Goal: Task Accomplishment & Management: Manage account settings

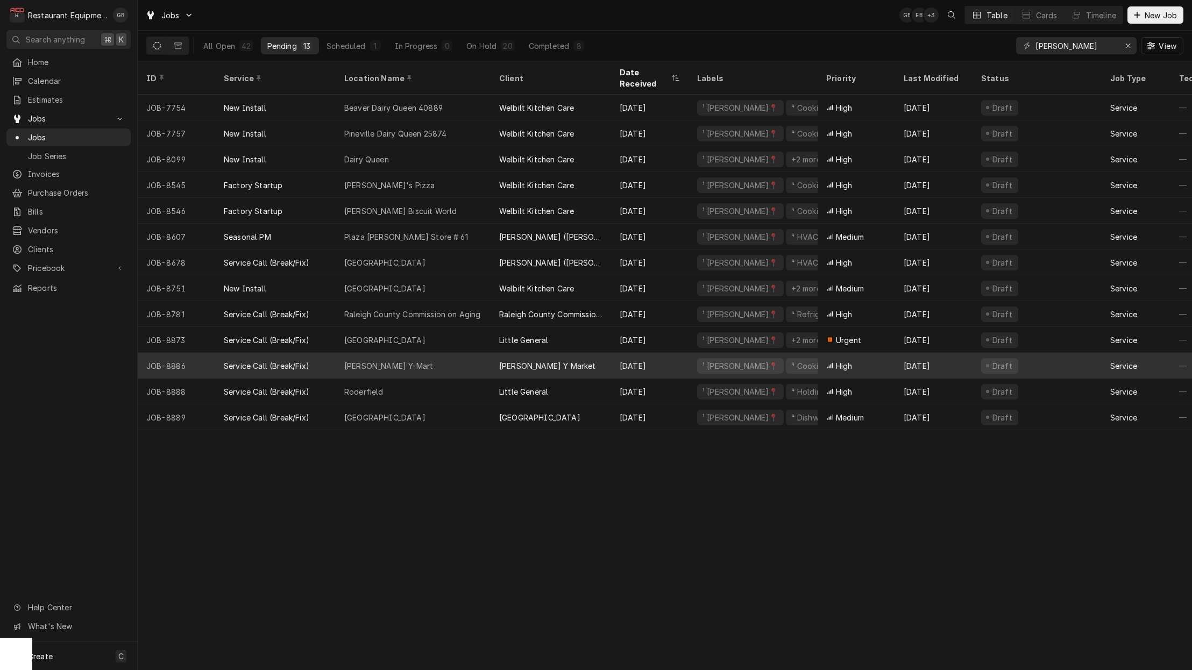
click at [431, 353] on div "Leslie's Y-Mart" at bounding box center [413, 366] width 155 height 26
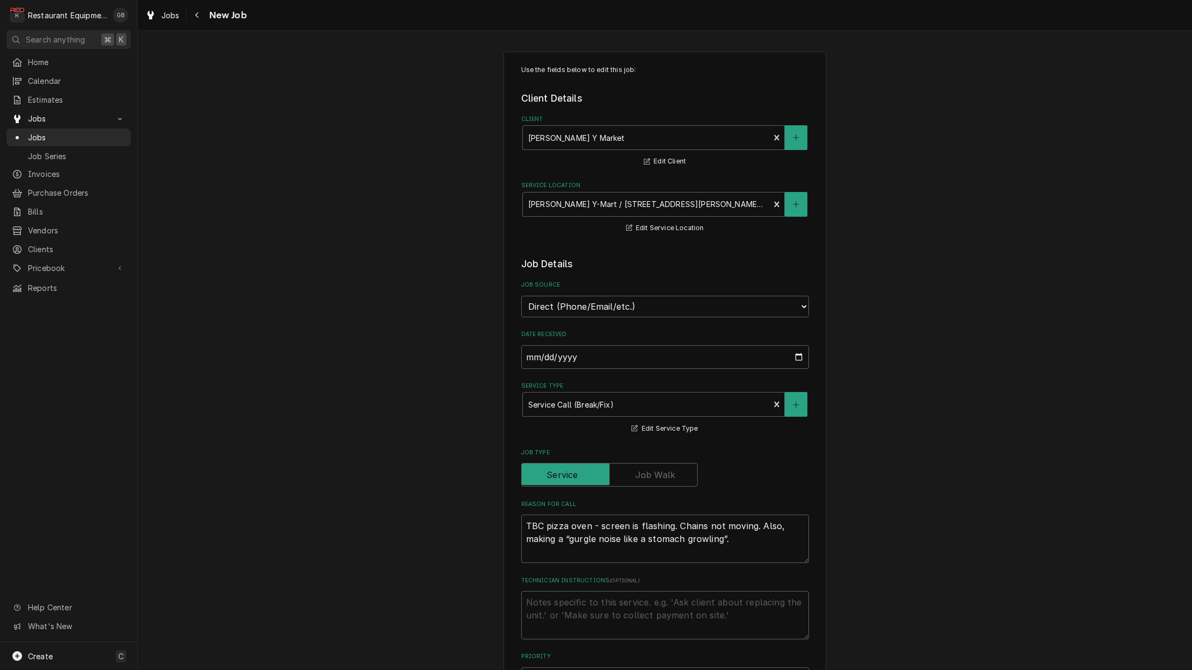
type textarea "x"
click at [195, 12] on icon "Navigate back" at bounding box center [197, 15] width 5 height 8
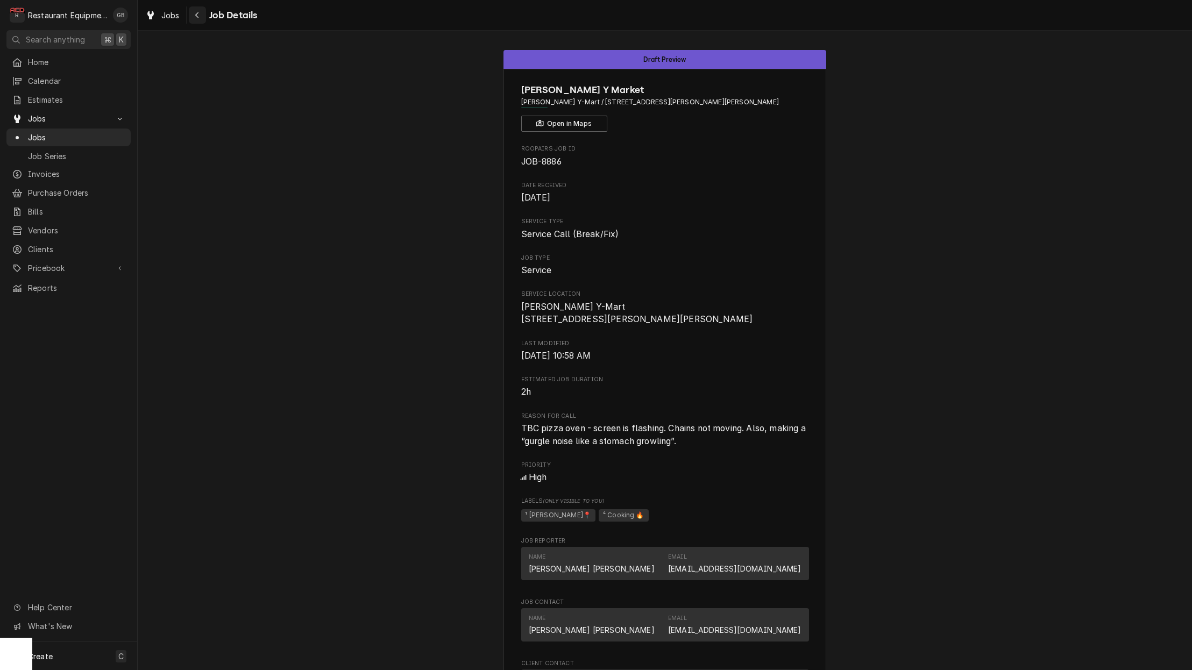
click at [201, 13] on div "Navigate back" at bounding box center [197, 15] width 11 height 11
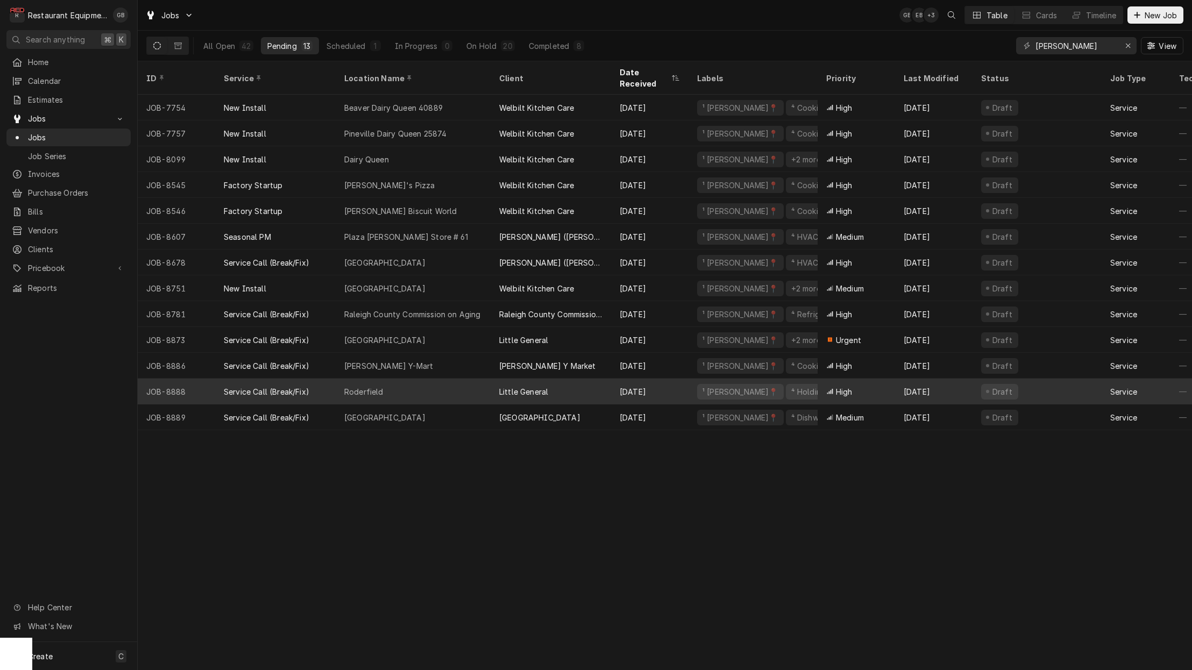
click at [402, 380] on div "Roderfield" at bounding box center [413, 392] width 155 height 26
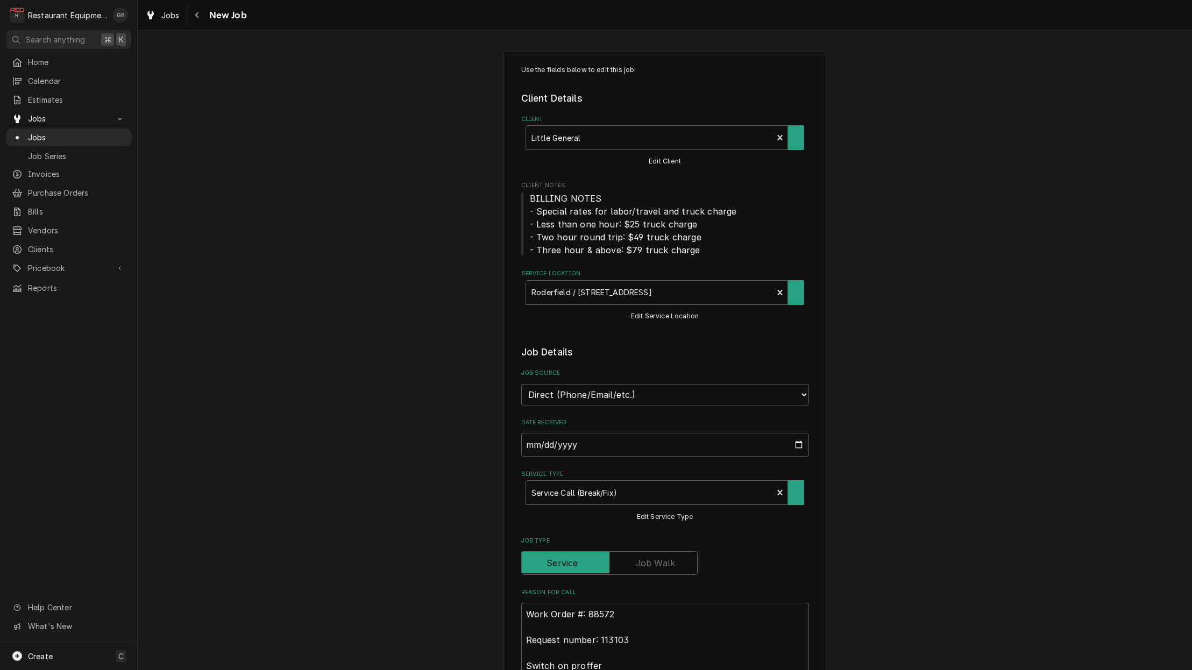
type textarea "x"
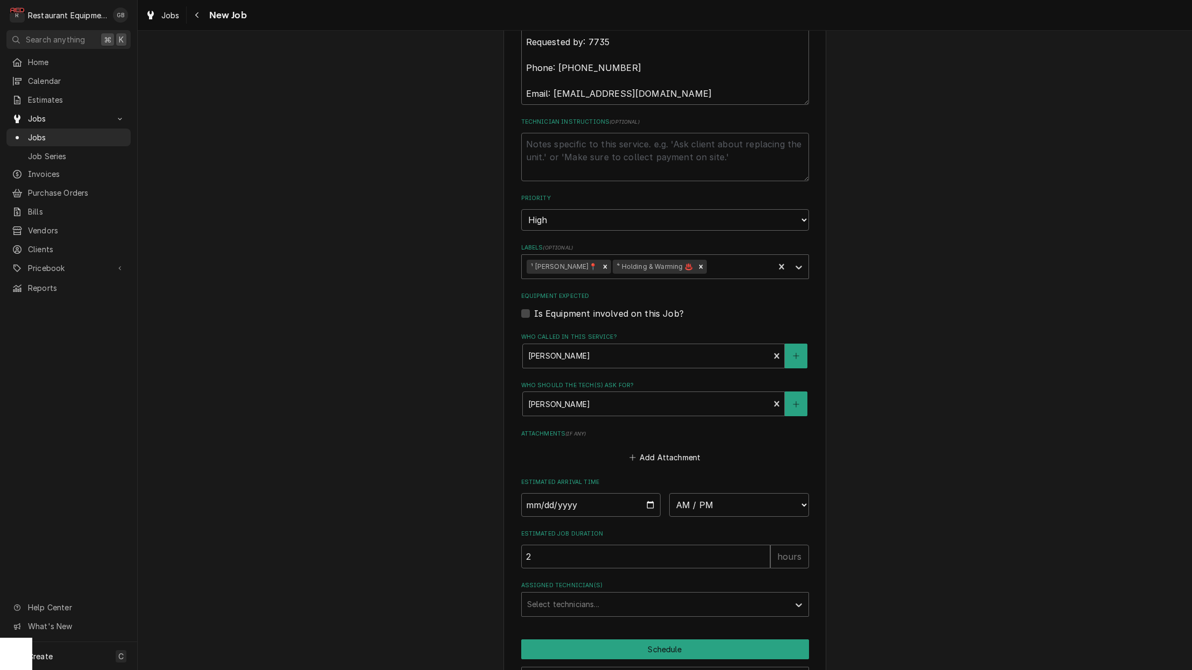
scroll to position [691, 0]
click at [552, 491] on input "Date" at bounding box center [591, 503] width 140 height 24
click at [563, 491] on input "Date" at bounding box center [591, 503] width 140 height 24
type input "[DATE]"
type textarea "x"
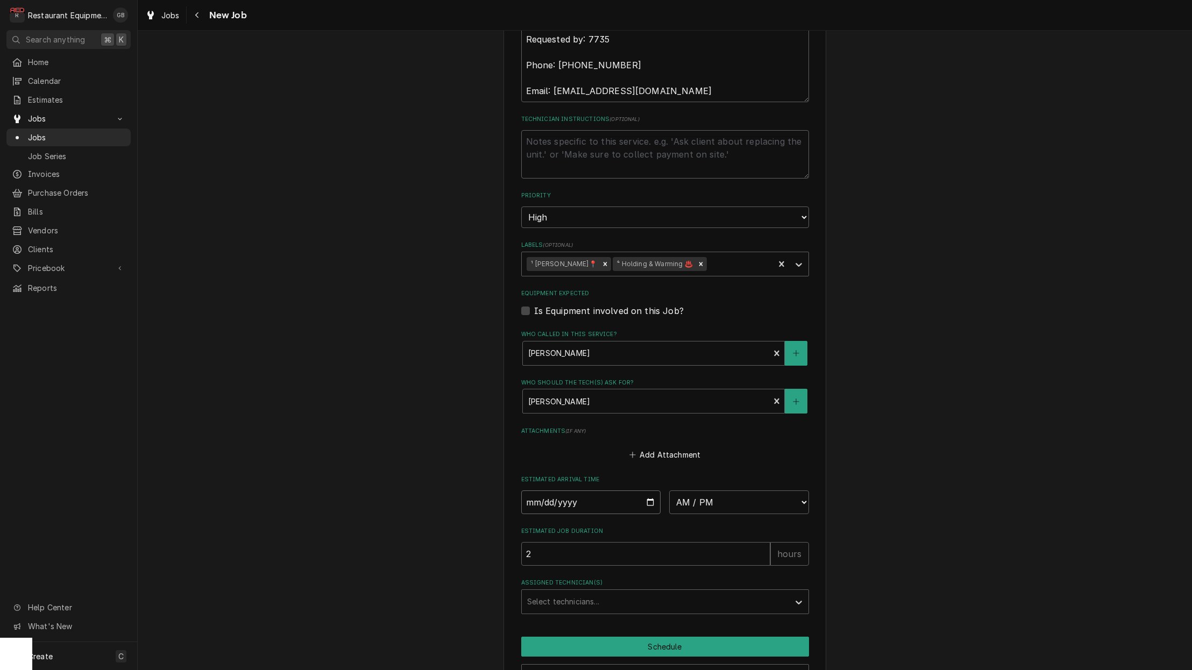
type input "[DATE]"
type textarea "x"
select select "08:00:00"
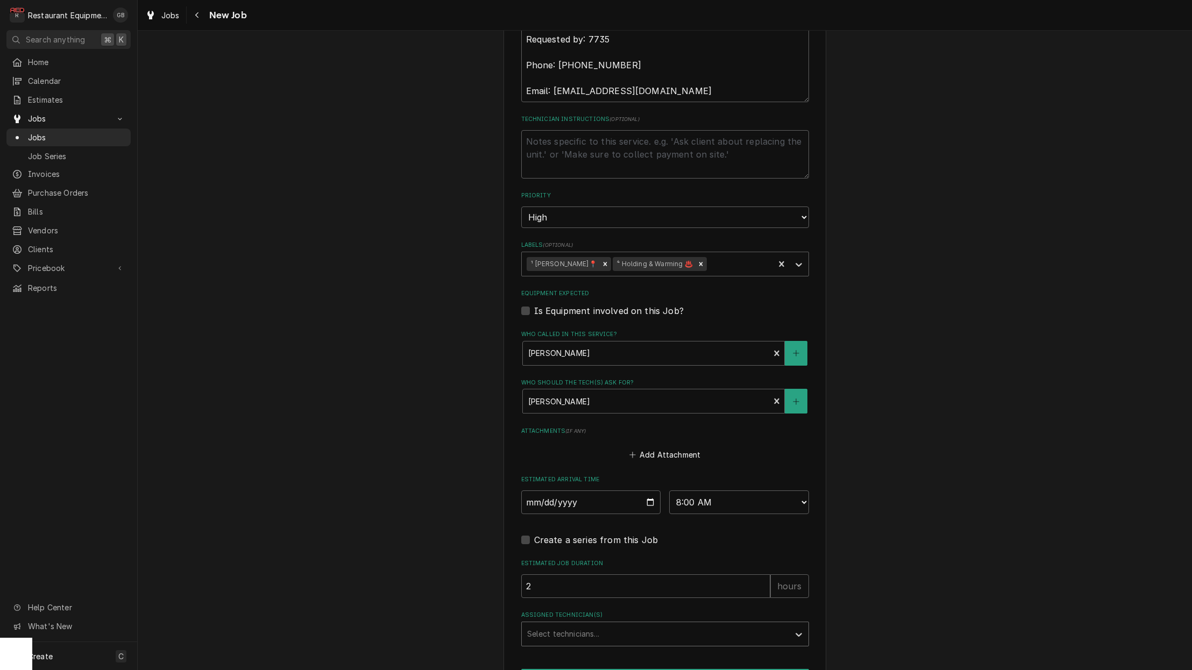
click at [589, 628] on div "Select technicians..." at bounding box center [655, 633] width 257 height 11
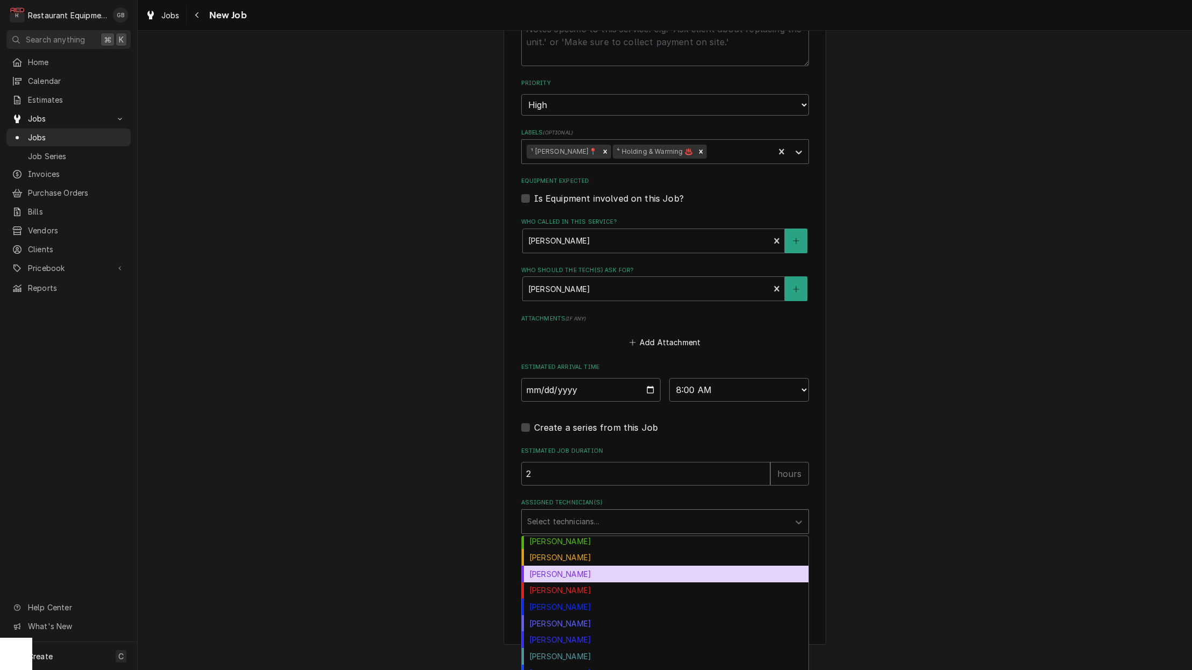
click at [558, 566] on div "Kaleb Lewis" at bounding box center [665, 574] width 287 height 17
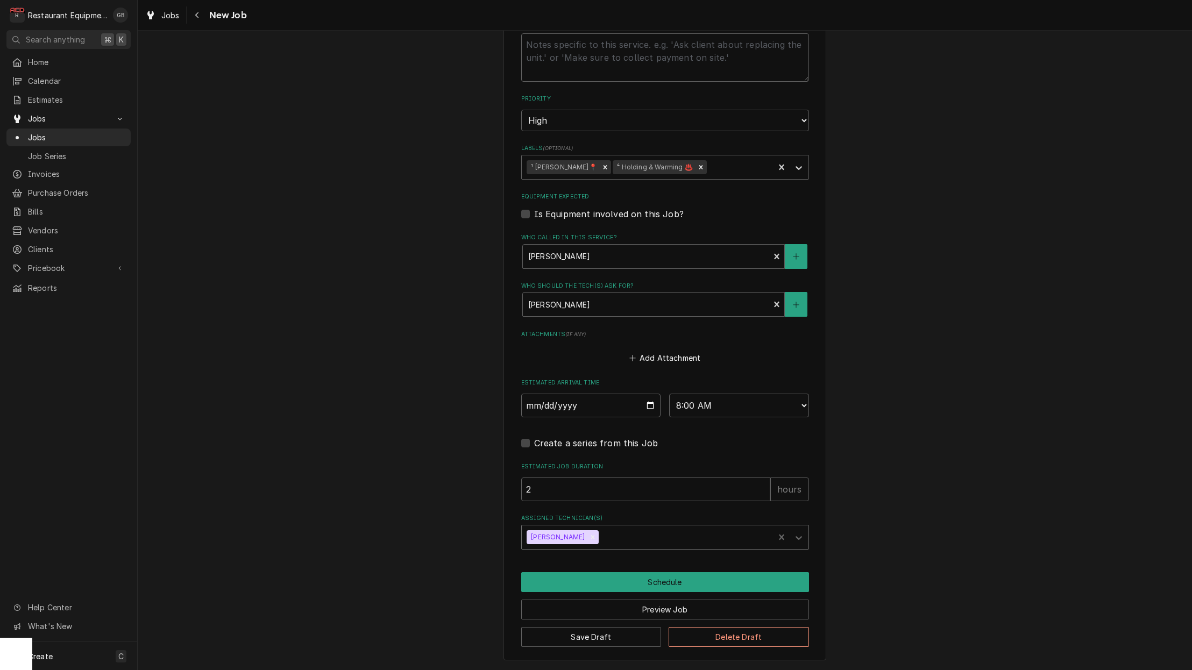
scroll to position [763, 0]
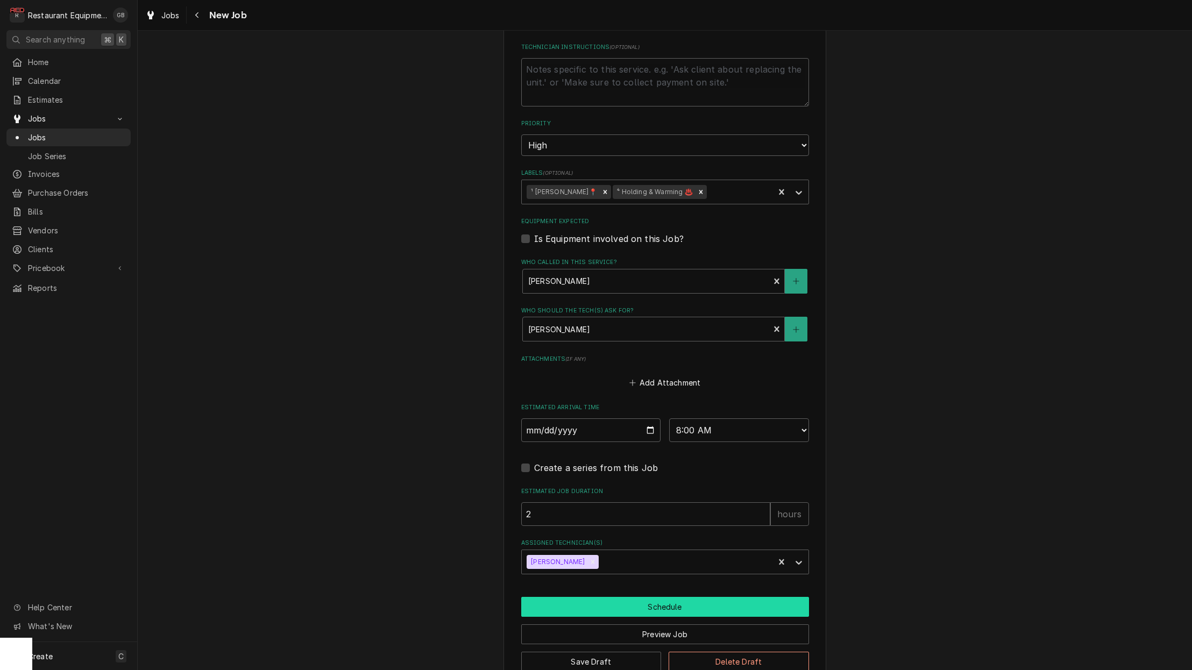
click at [609, 597] on button "Schedule" at bounding box center [665, 607] width 288 height 20
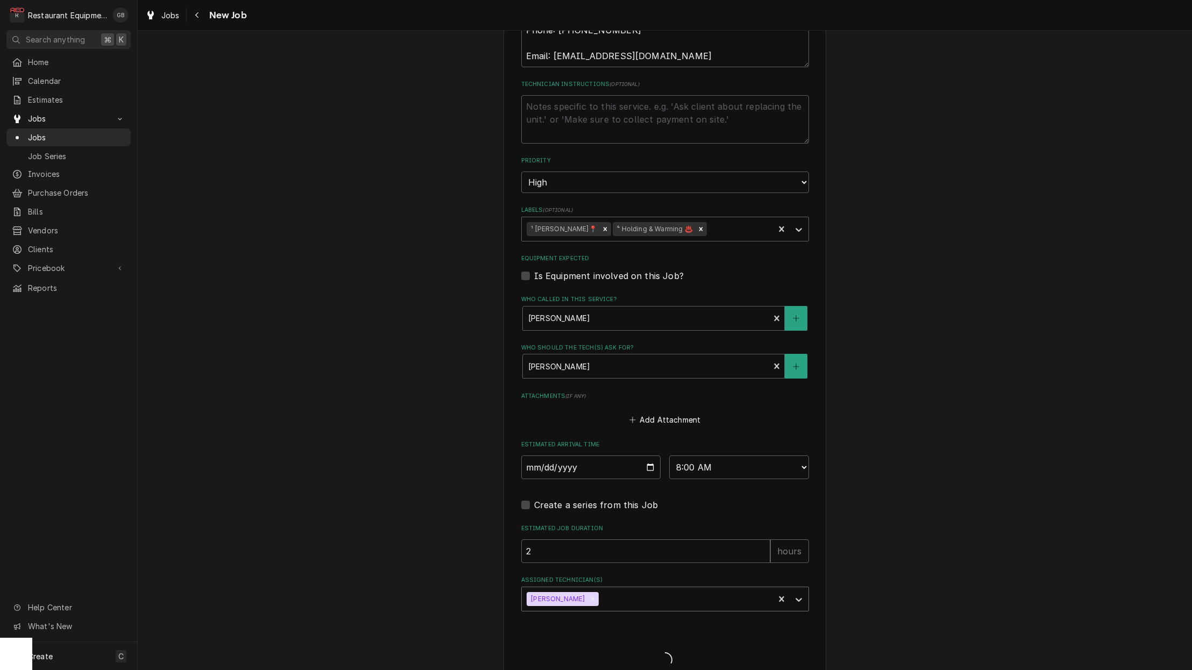
type textarea "x"
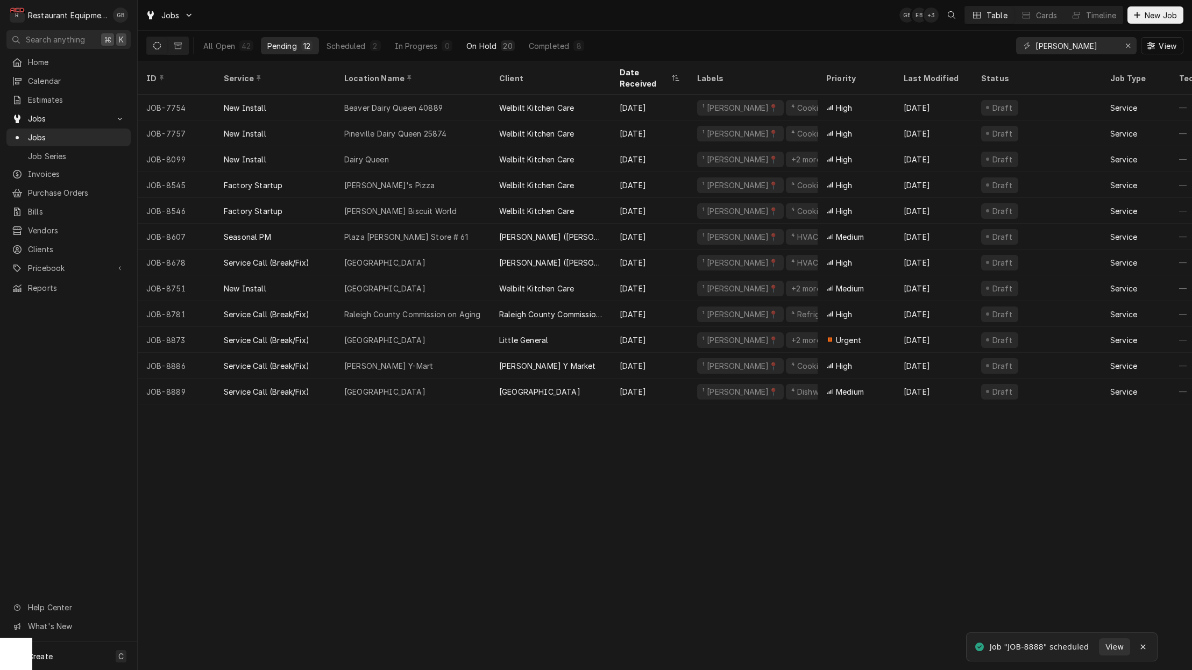
click at [486, 48] on div "On Hold" at bounding box center [481, 45] width 30 height 11
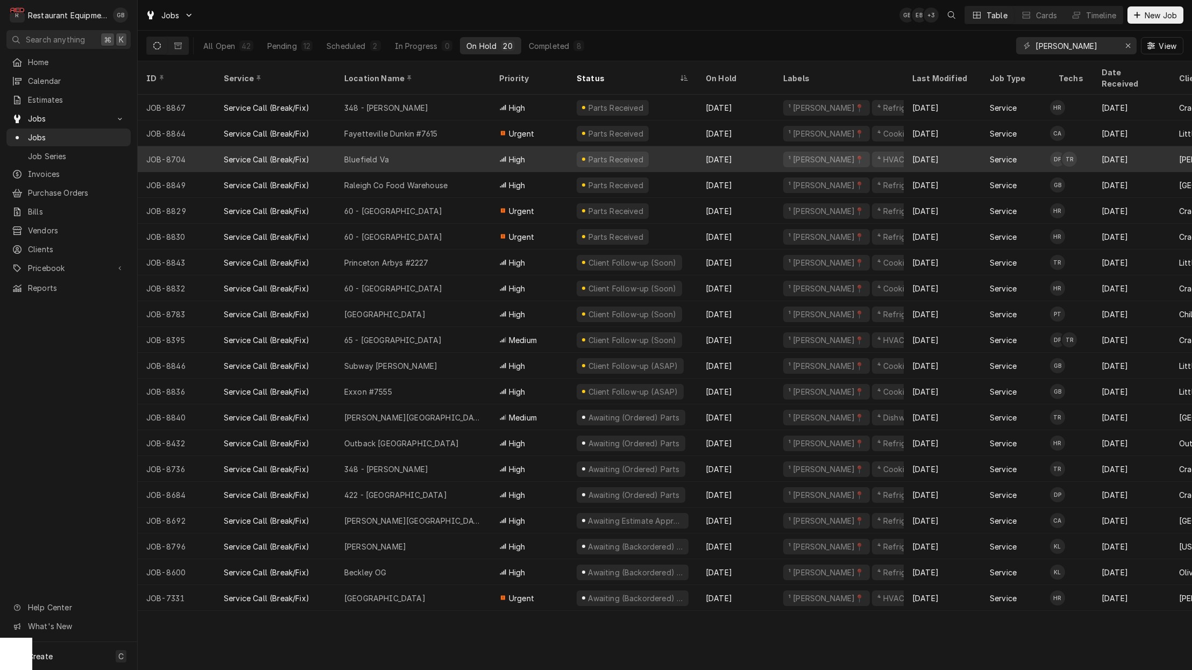
click at [529, 146] on div "High" at bounding box center [529, 159] width 77 height 26
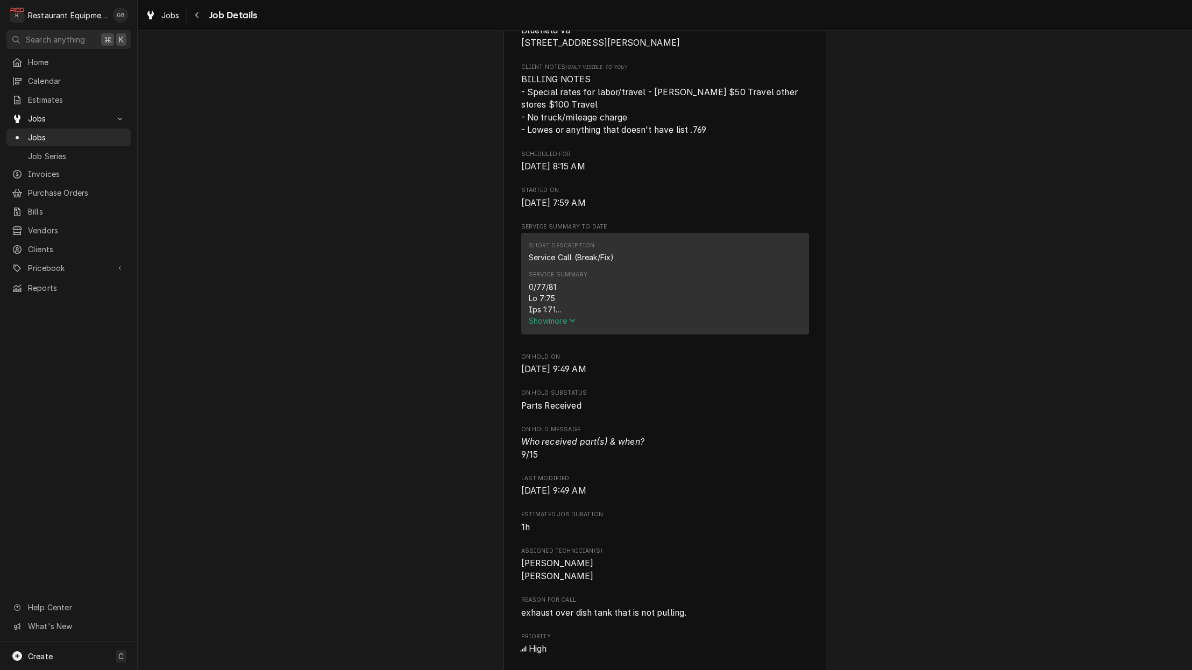
scroll to position [311, 0]
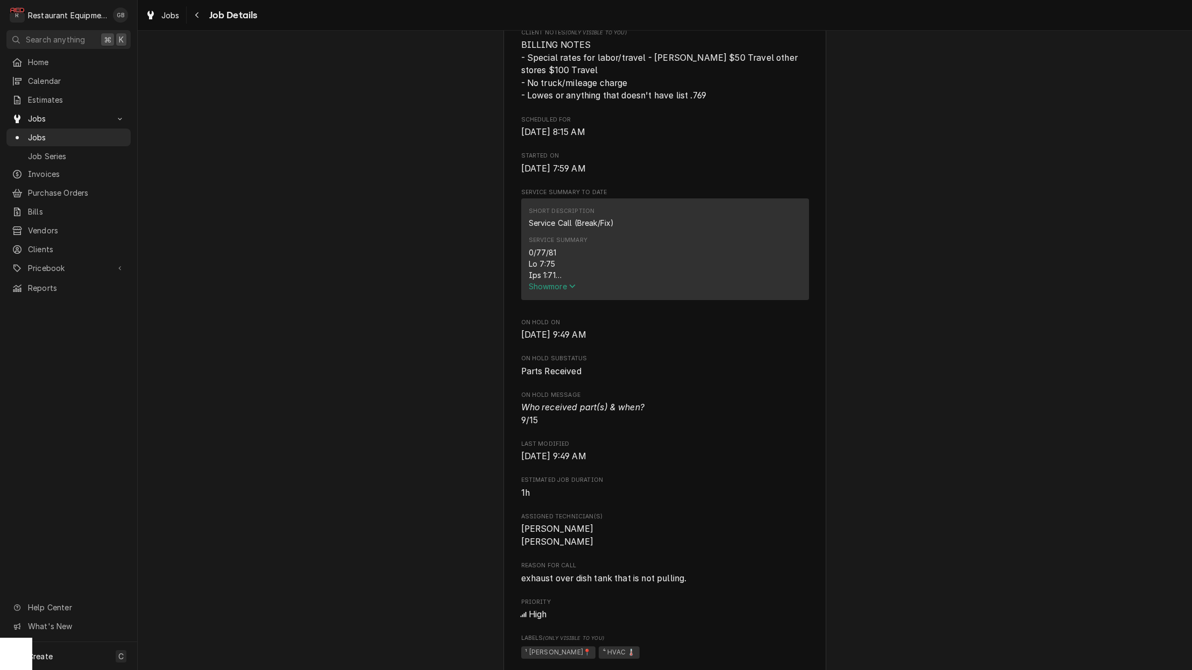
click at [558, 291] on span "Show more" at bounding box center [552, 286] width 47 height 9
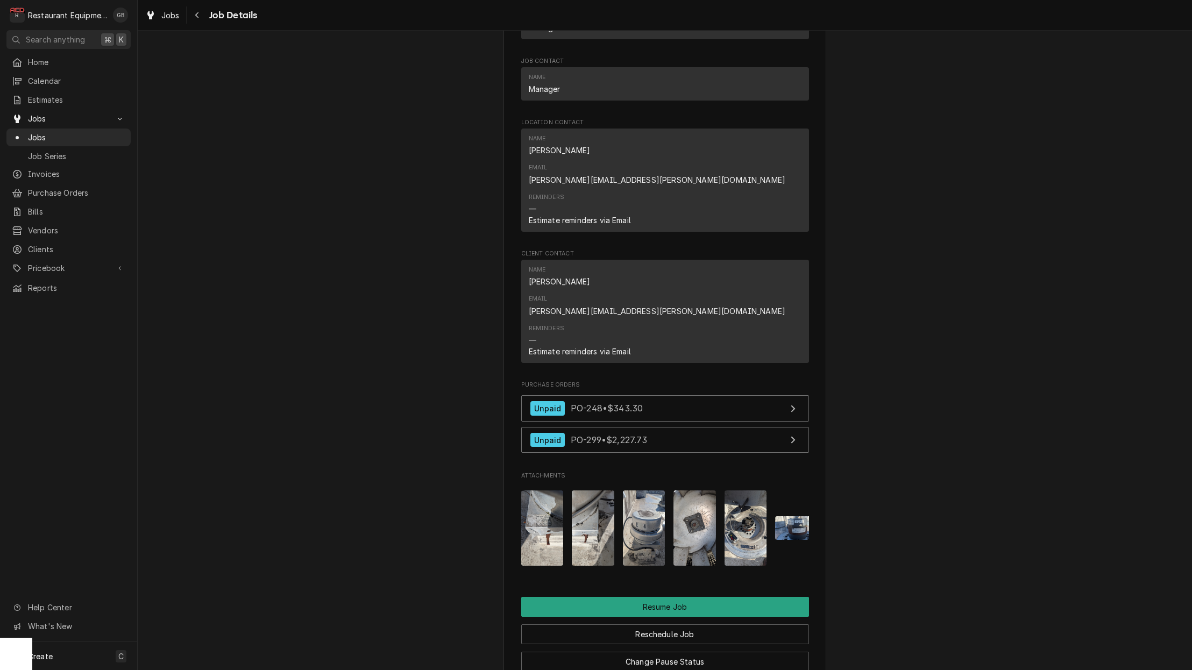
scroll to position [0, 0]
click at [655, 624] on button "Reschedule Job" at bounding box center [665, 634] width 288 height 20
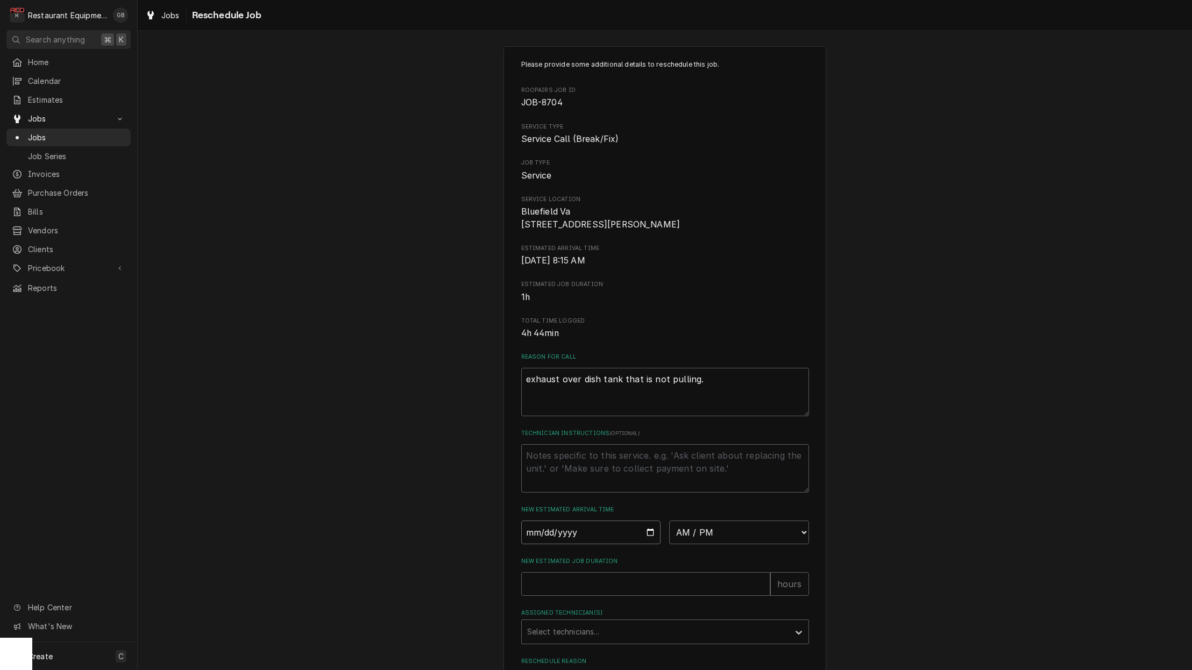
drag, startPoint x: 555, startPoint y: 549, endPoint x: 560, endPoint y: 550, distance: 5.4
click at [560, 550] on div "Please provide some additional details to reschedule this job. Roopairs Job ID …" at bounding box center [665, 390] width 288 height 661
click at [542, 539] on input "Date" at bounding box center [591, 531] width 140 height 24
click at [566, 534] on input "Date" at bounding box center [591, 530] width 140 height 24
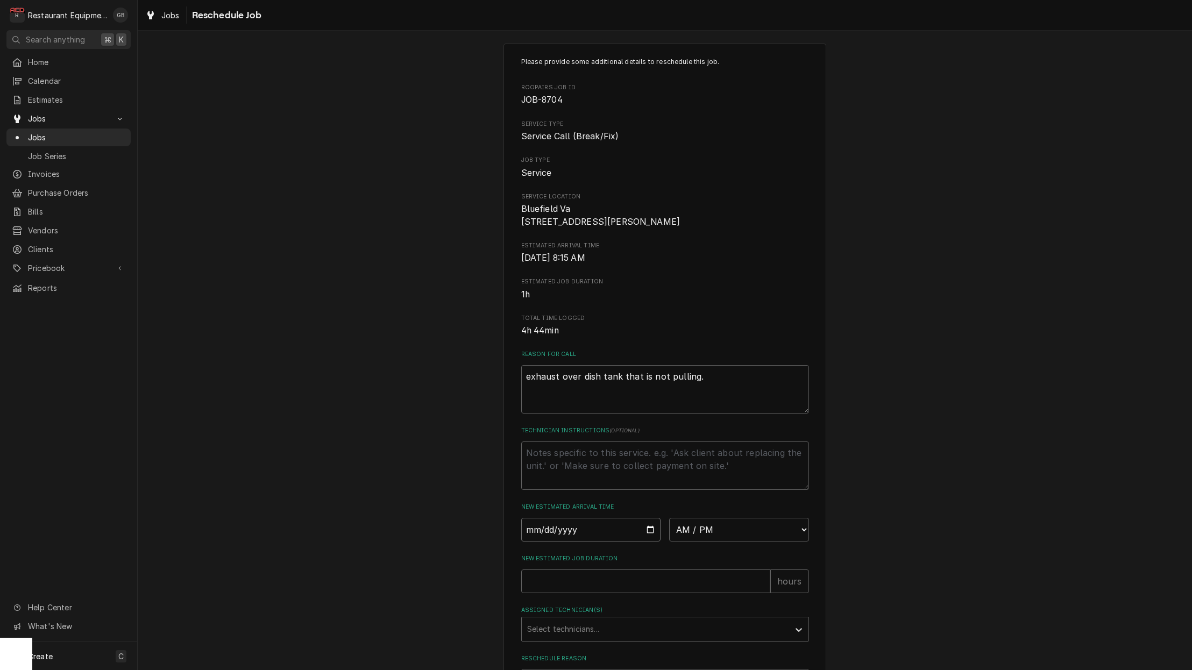
type input "2025-09-16"
type textarea "x"
select select "08:30:00"
type textarea "x"
select select "08:15:00"
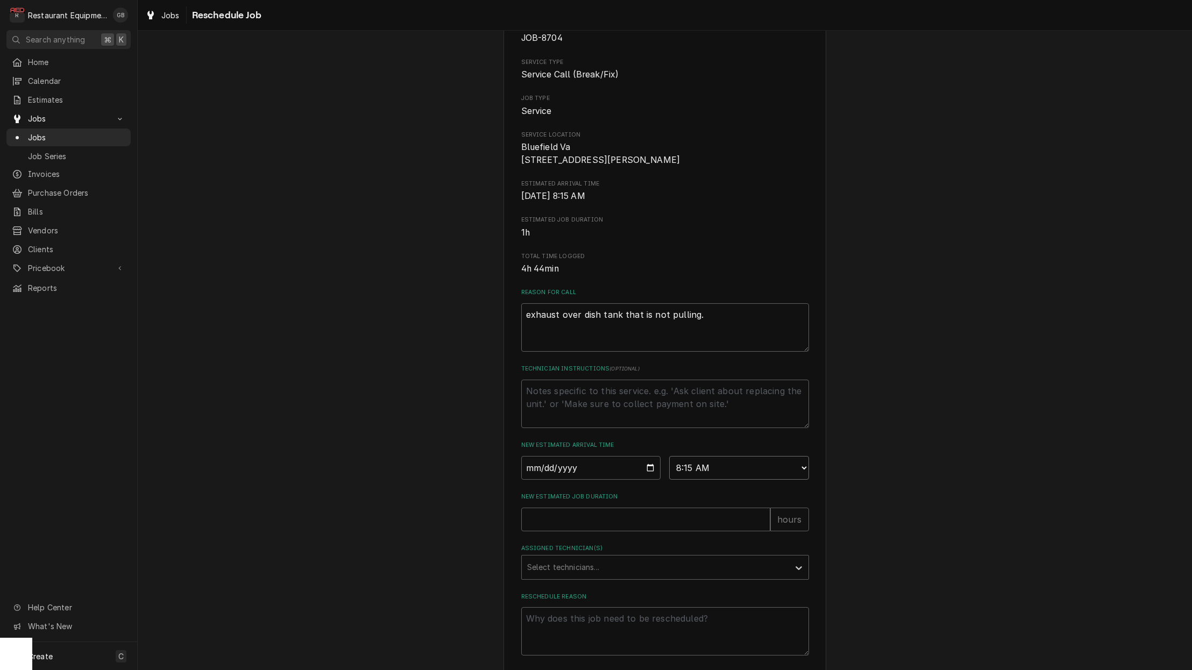
scroll to position [73, 0]
click at [541, 528] on input "New Estimated Job Duration" at bounding box center [645, 517] width 249 height 24
type textarea "x"
type input "1"
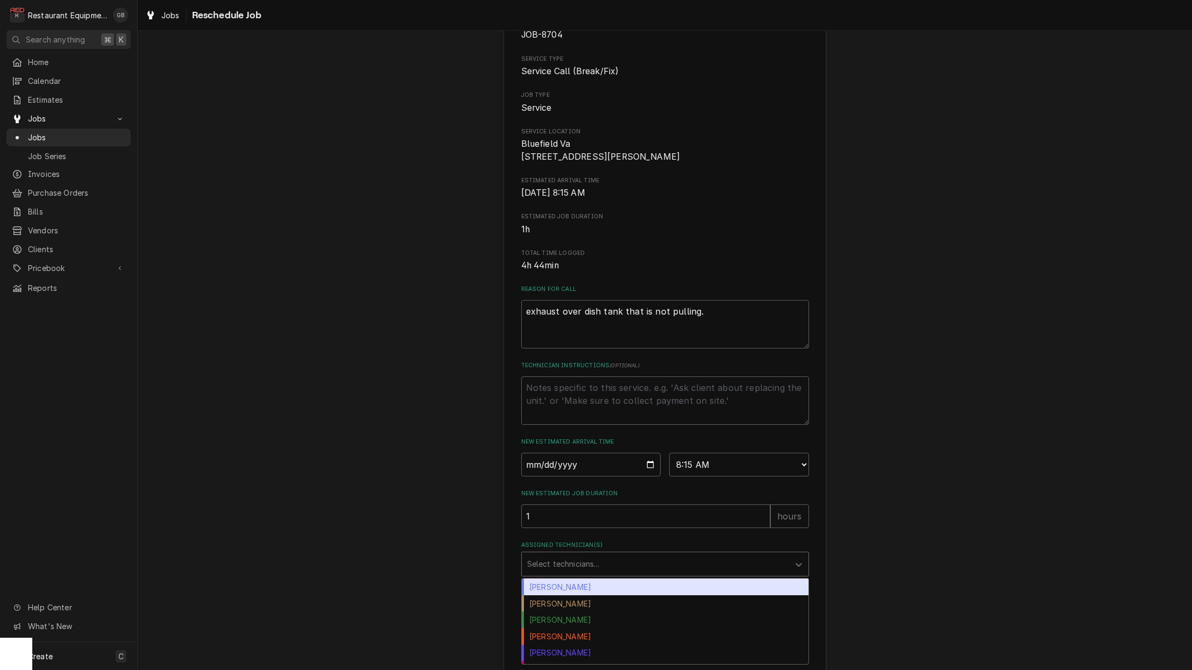
click at [562, 570] on div "Select technicians..." at bounding box center [655, 563] width 257 height 11
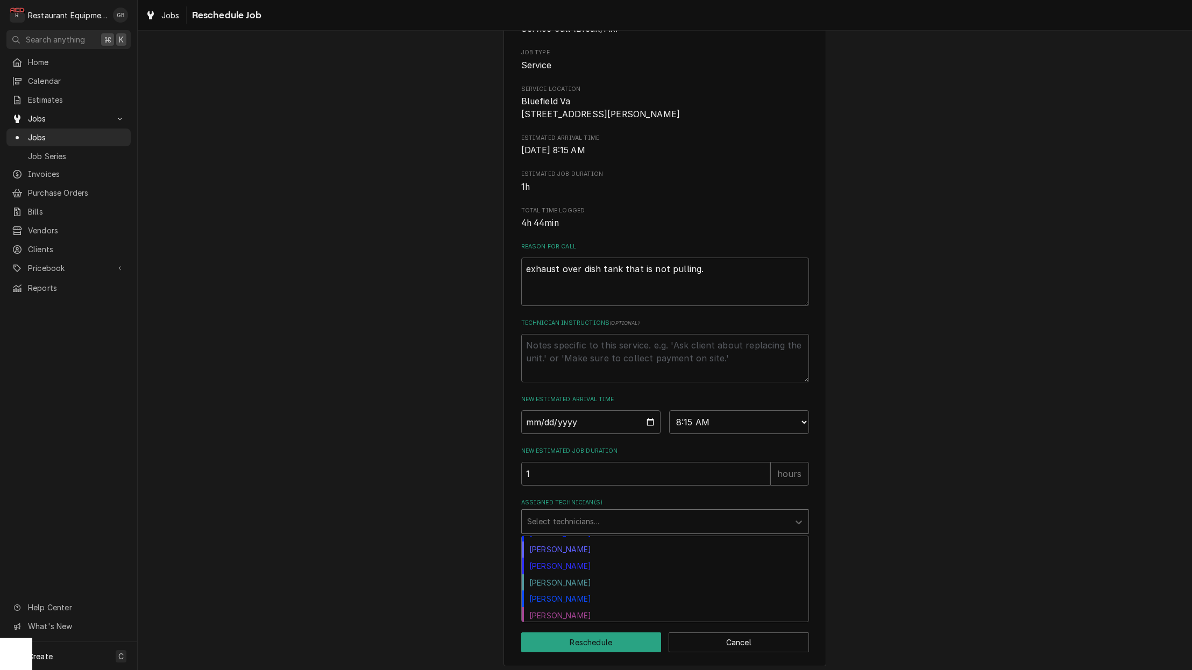
scroll to position [195, 0]
click at [580, 572] on div "Thomas Ross" at bounding box center [665, 564] width 287 height 17
click at [605, 590] on textarea "Reschedule Reason" at bounding box center [665, 586] width 288 height 48
type textarea "x"
type textarea "p"
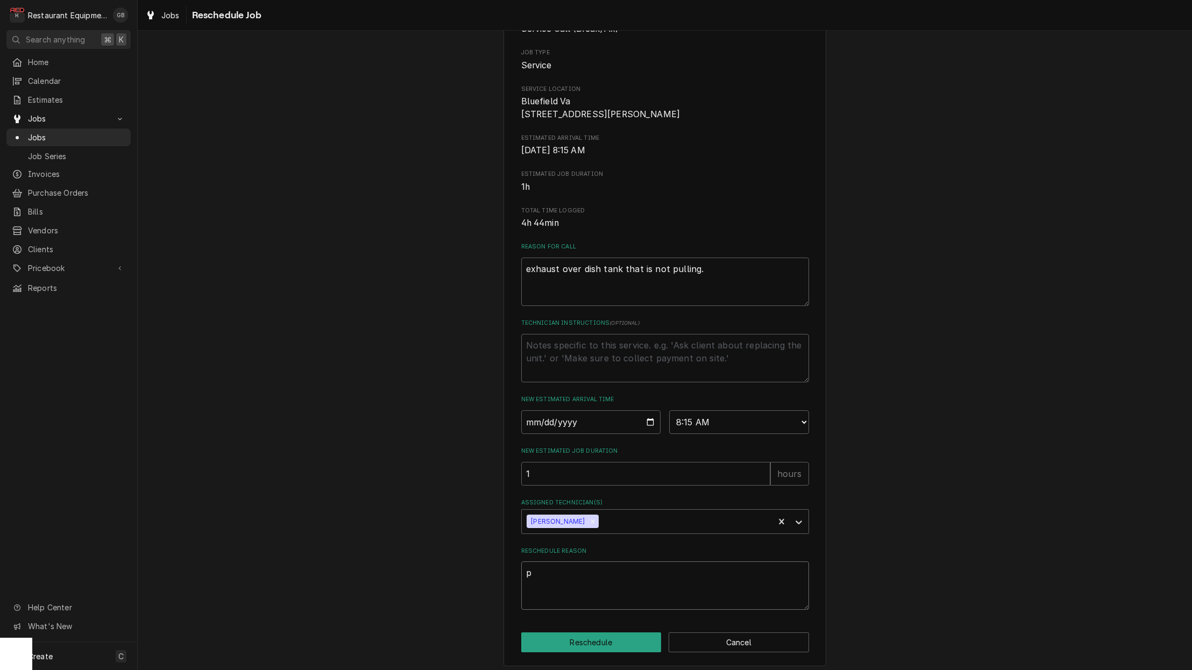
type textarea "x"
type textarea "pa"
type textarea "x"
type textarea "par"
type textarea "x"
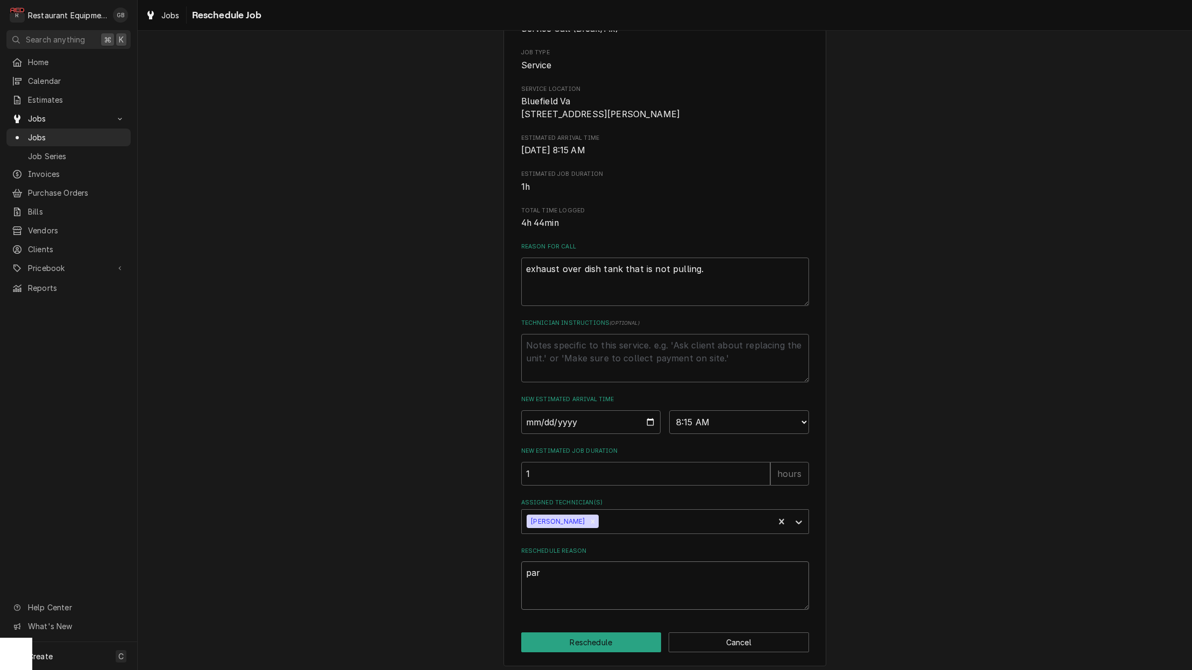
type textarea "part"
type textarea "x"
type textarea "parts"
click at [604, 643] on button "Reschedule" at bounding box center [591, 643] width 140 height 20
type textarea "x"
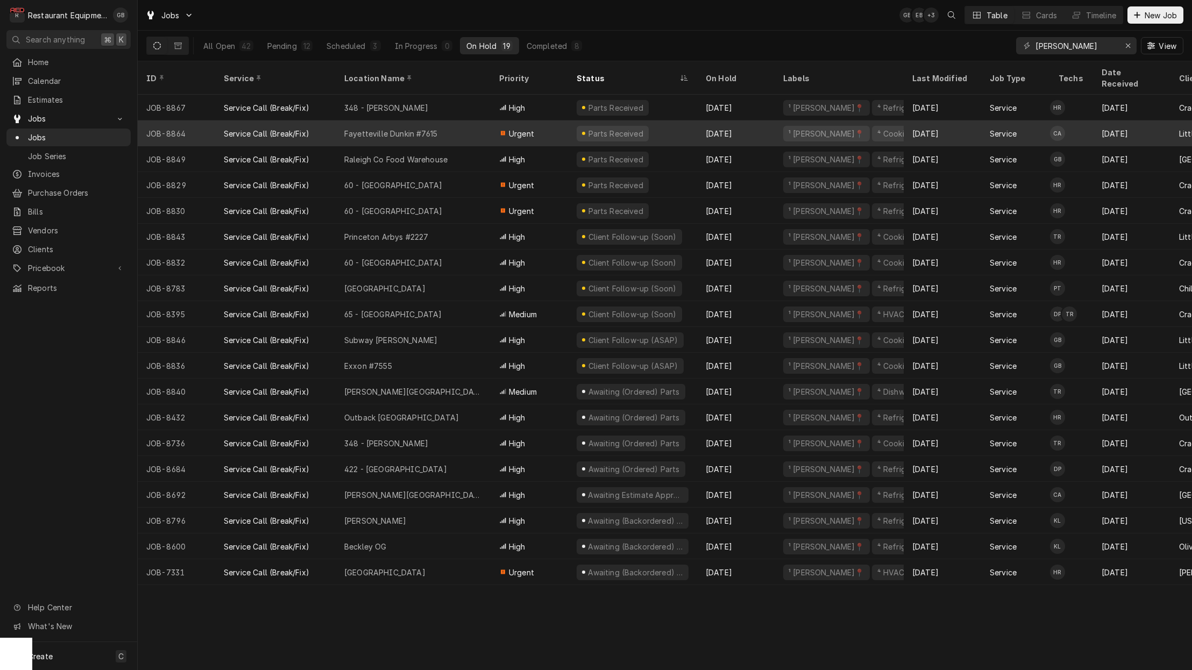
click at [433, 128] on div "Fayetteville Dunkin #7615" at bounding box center [390, 133] width 93 height 11
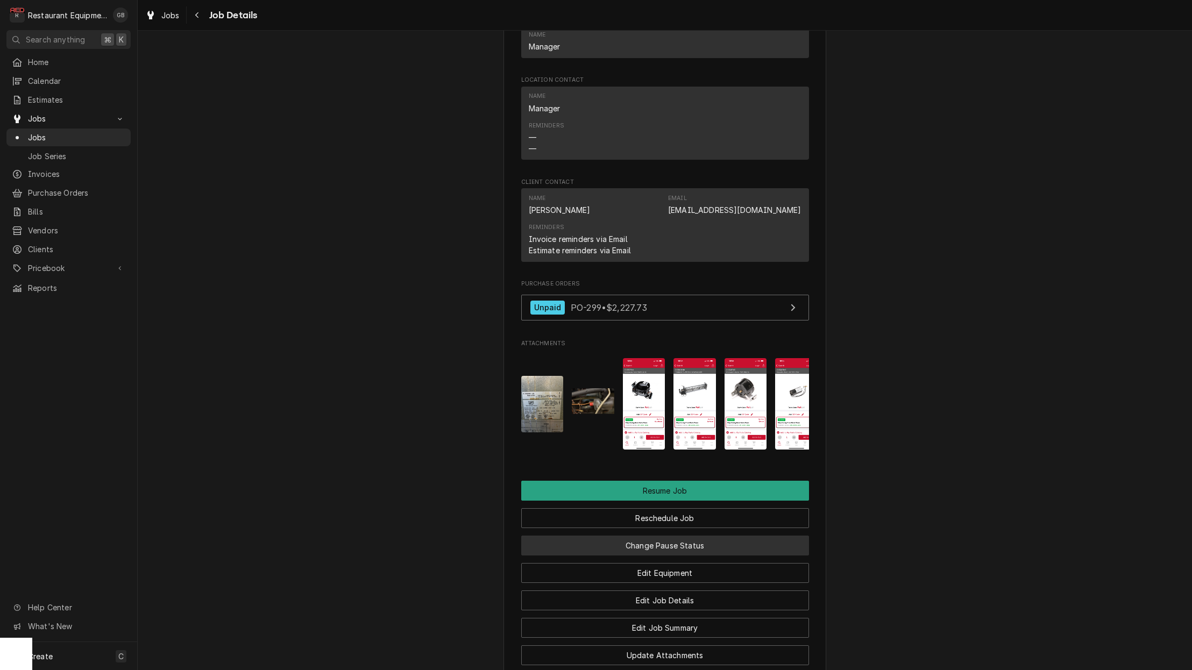
scroll to position [1173, 0]
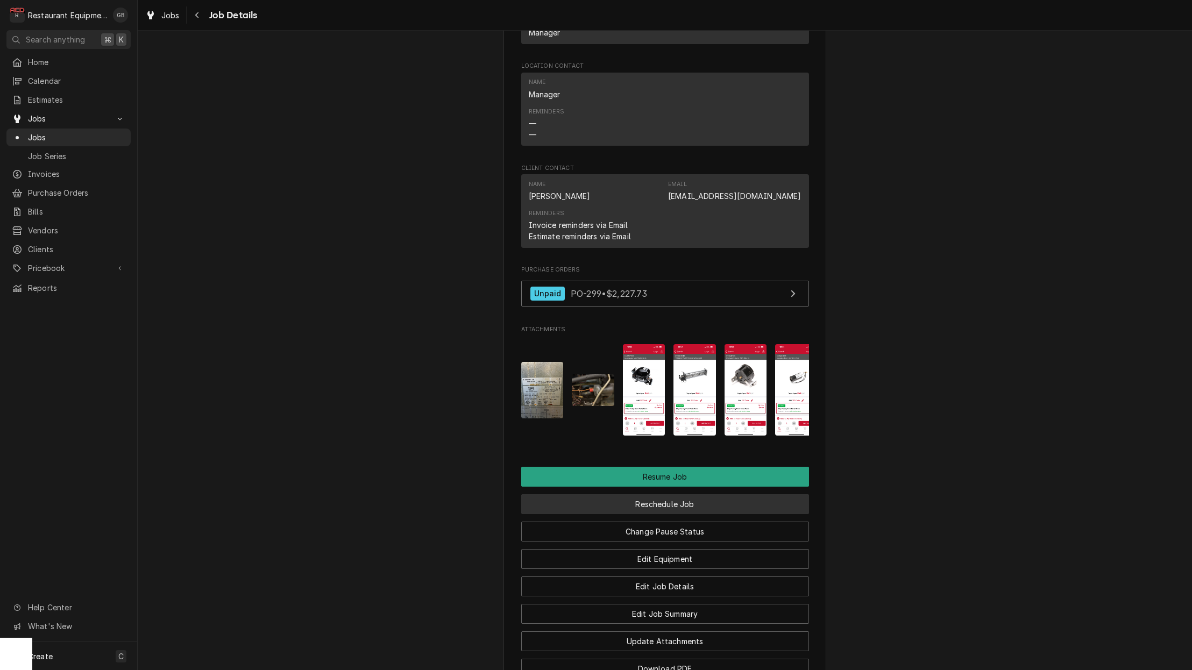
click at [700, 501] on button "Reschedule Job" at bounding box center [665, 504] width 288 height 20
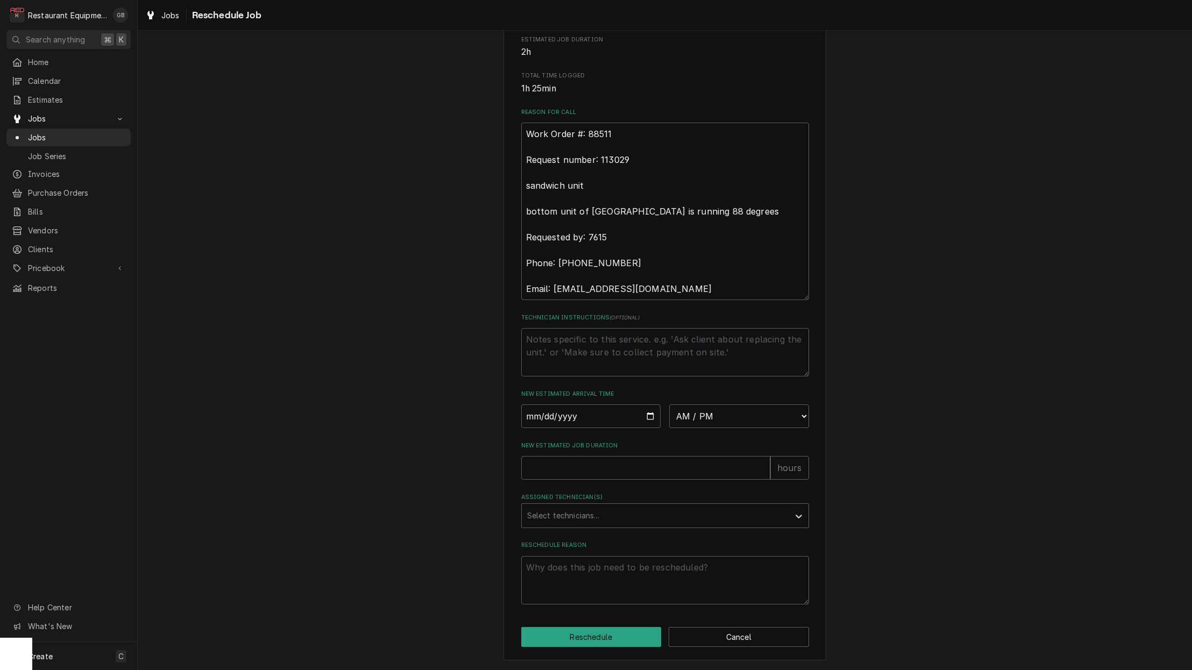
scroll to position [254, 0]
click at [573, 426] on input "Date" at bounding box center [591, 416] width 140 height 24
type input "2025-09-16"
type textarea "x"
select select "08:15:00"
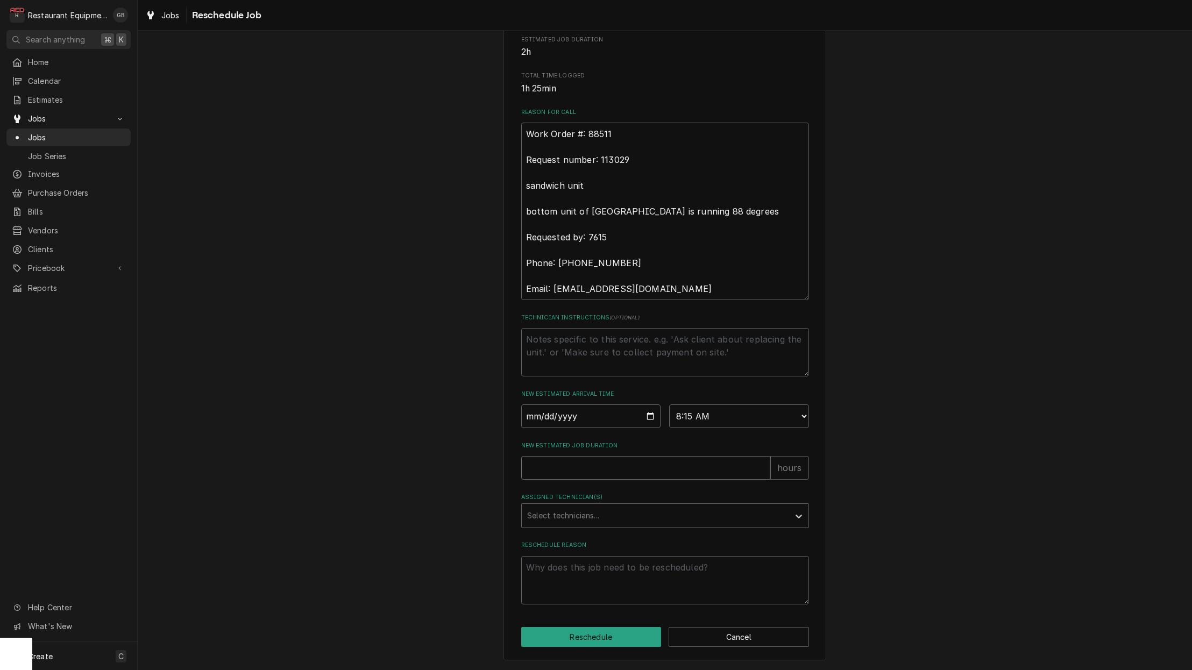
click at [584, 478] on input "New Estimated Job Duration" at bounding box center [645, 468] width 249 height 24
type textarea "x"
type input "1"
click at [614, 507] on div "Assigned Technician(s)" at bounding box center [655, 515] width 257 height 19
select select "08:30:00"
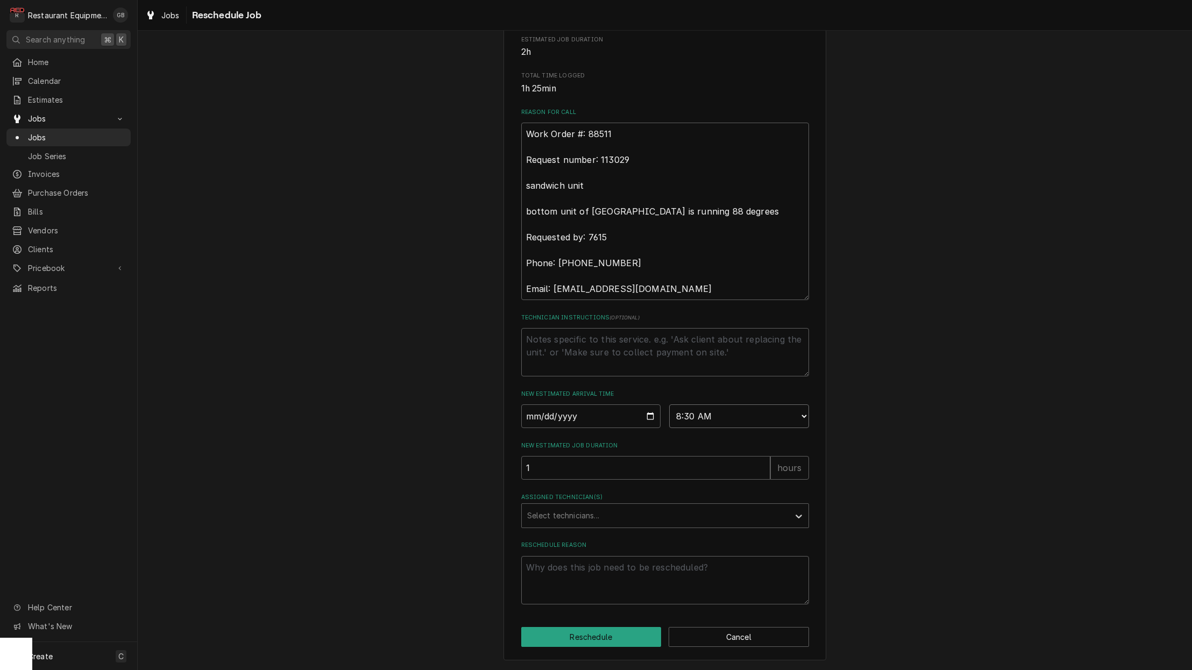
type textarea "x"
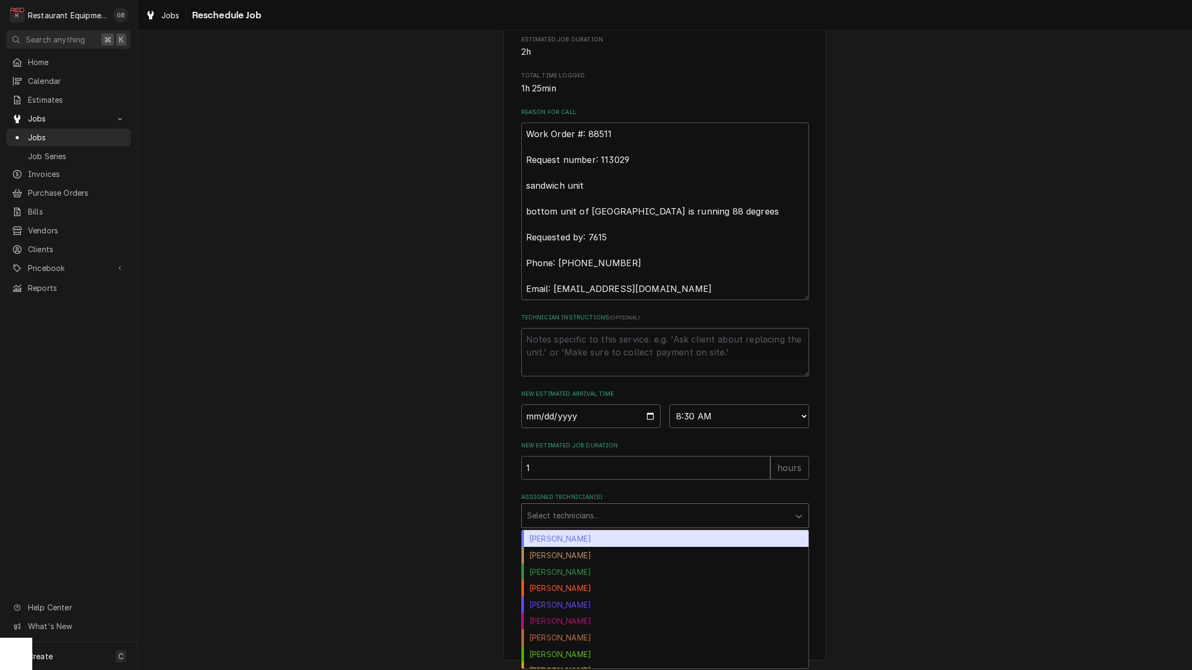
click at [663, 525] on div "Assigned Technician(s)" at bounding box center [655, 515] width 257 height 19
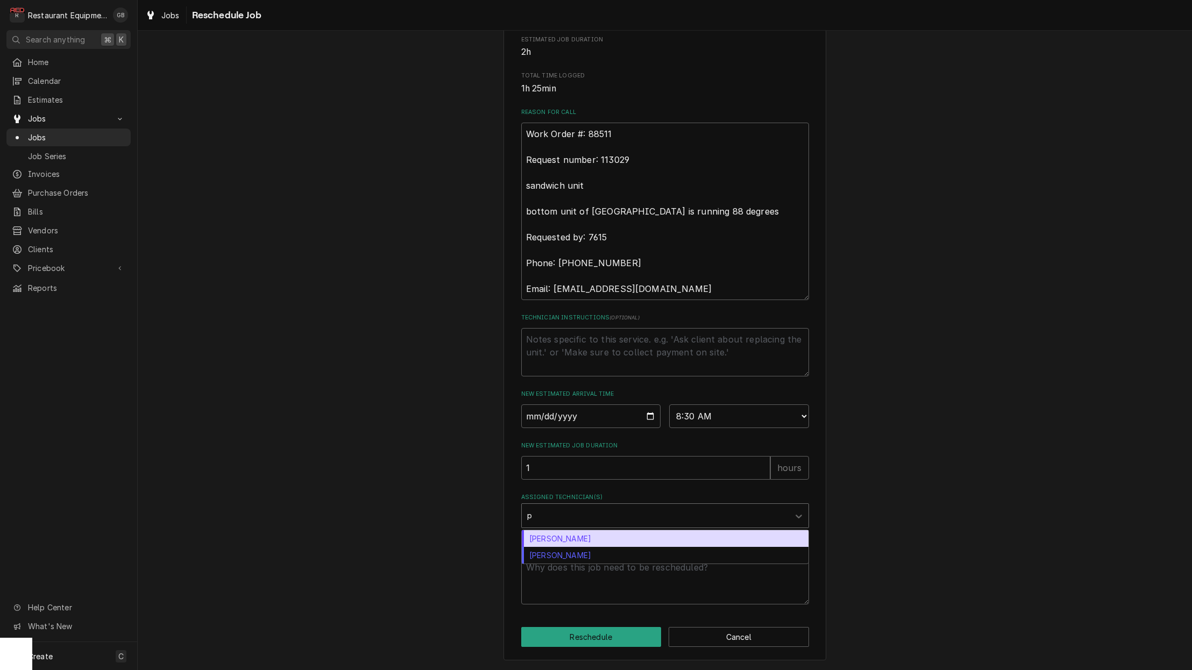
type input "pa"
click at [582, 541] on div "Paxton Turner" at bounding box center [665, 538] width 287 height 17
type textarea "x"
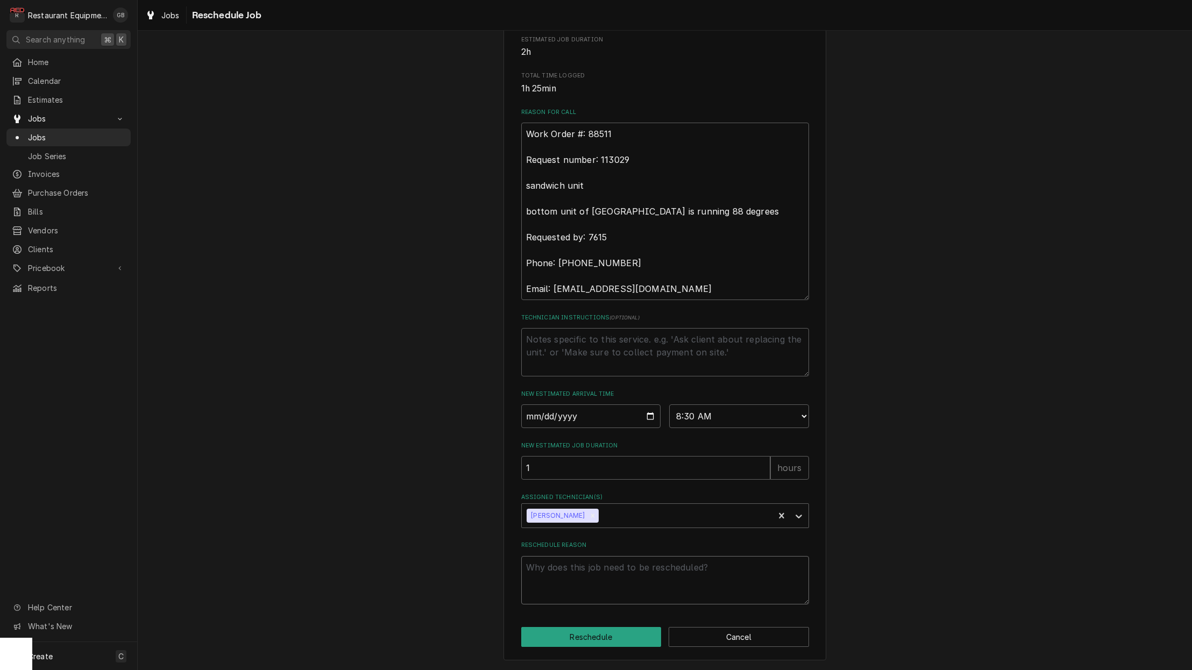
click at [615, 582] on textarea "Reschedule Reason" at bounding box center [665, 580] width 288 height 48
type textarea "x"
type textarea "p"
type textarea "x"
type textarea "pa"
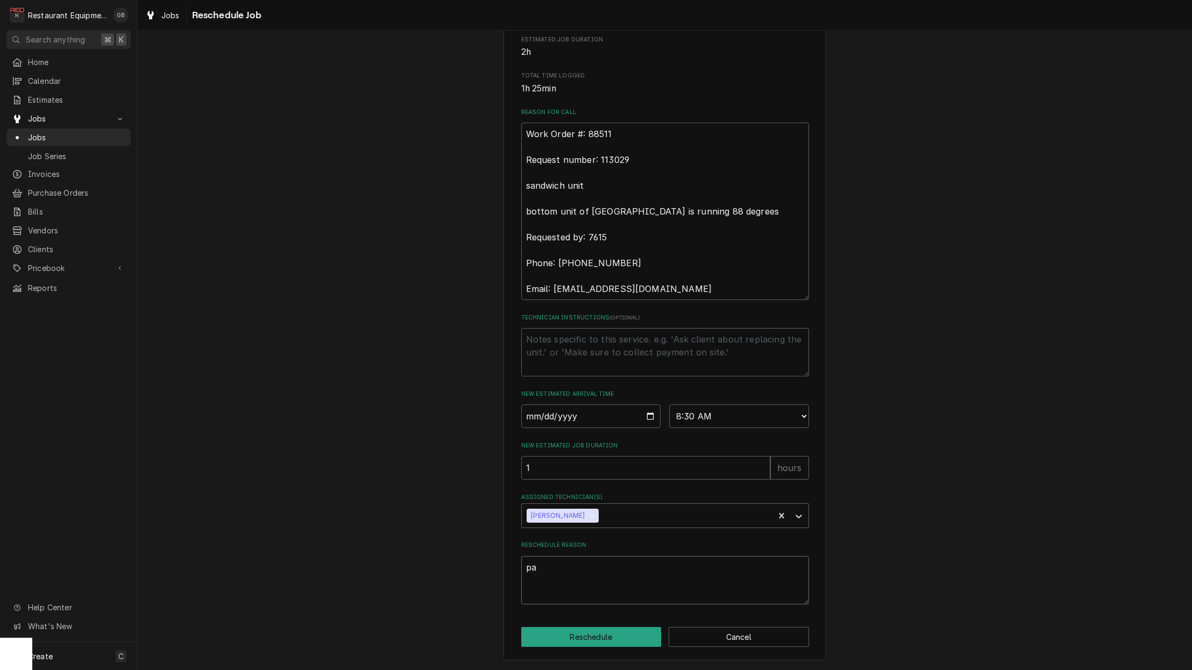
type textarea "x"
type textarea "par"
type textarea "x"
type textarea "part"
type textarea "x"
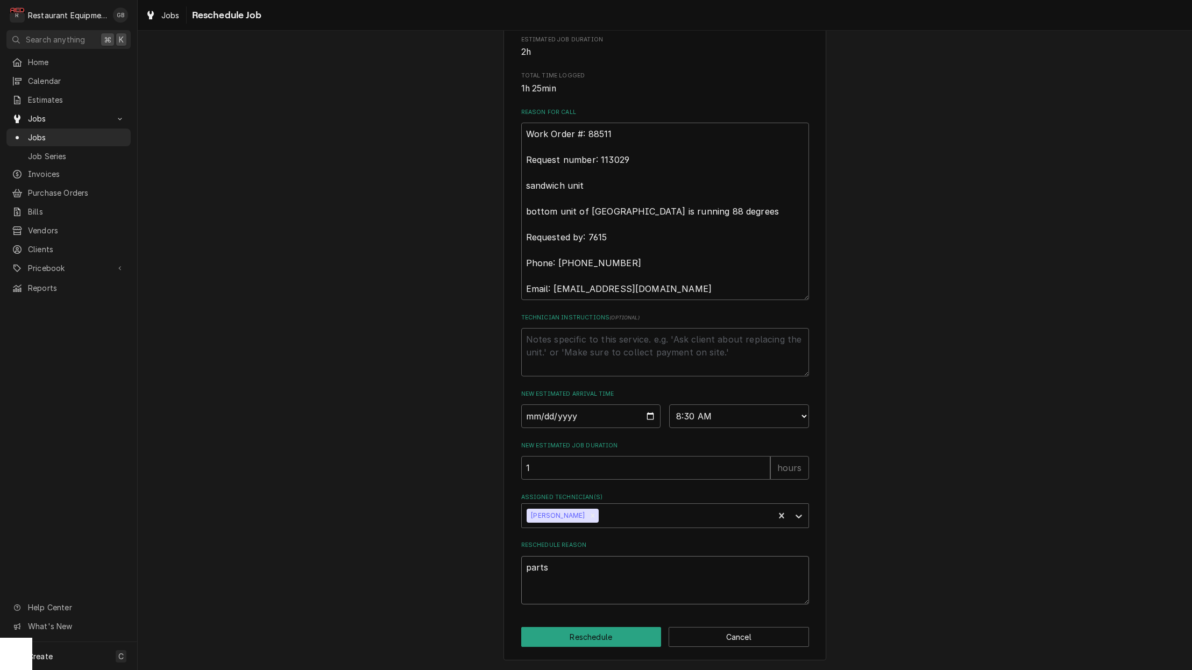
type textarea "parts"
drag, startPoint x: 613, startPoint y: 623, endPoint x: 627, endPoint y: 631, distance: 16.6
click at [625, 629] on div "Please provide some additional details to reschedule this job. Roopairs Job ID …" at bounding box center [664, 237] width 323 height 847
click at [627, 631] on button "Reschedule" at bounding box center [591, 637] width 140 height 20
type textarea "x"
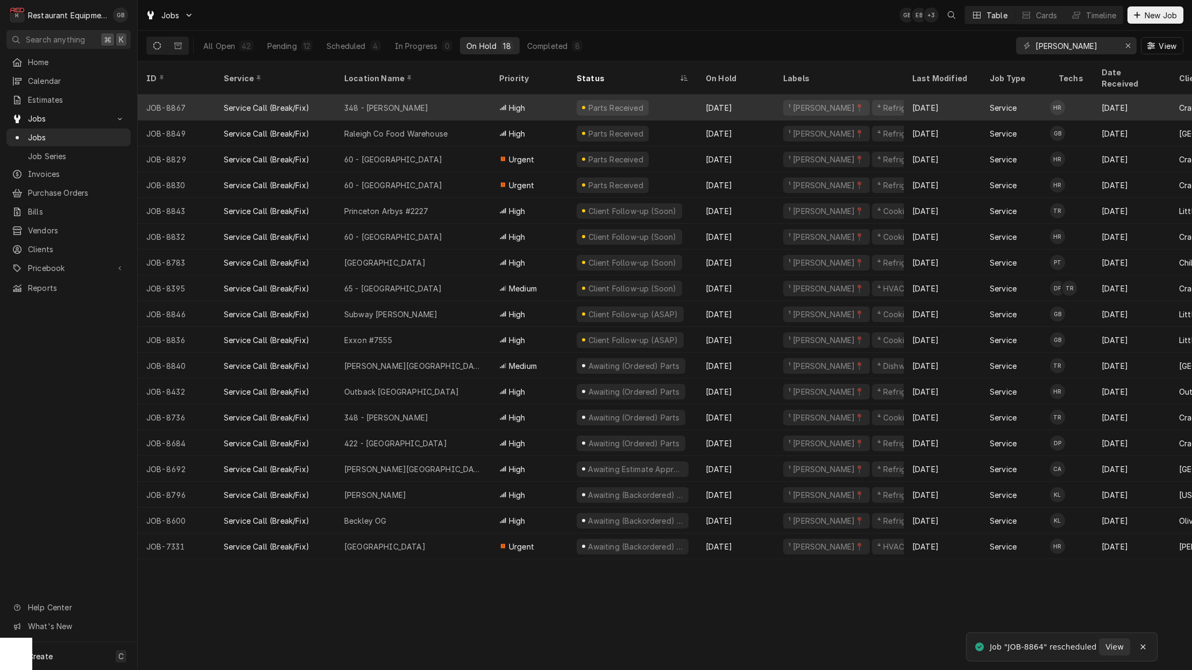
click at [455, 97] on div "348 - [PERSON_NAME]" at bounding box center [413, 108] width 155 height 26
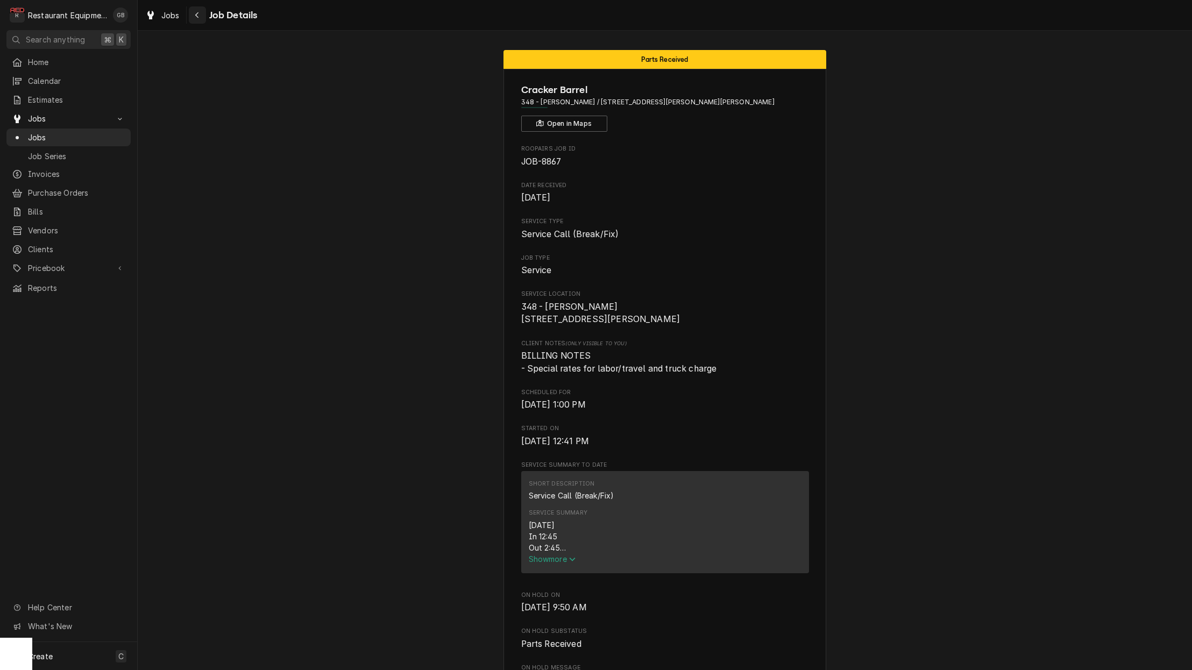
click at [195, 17] on icon "Navigate back" at bounding box center [197, 15] width 5 height 8
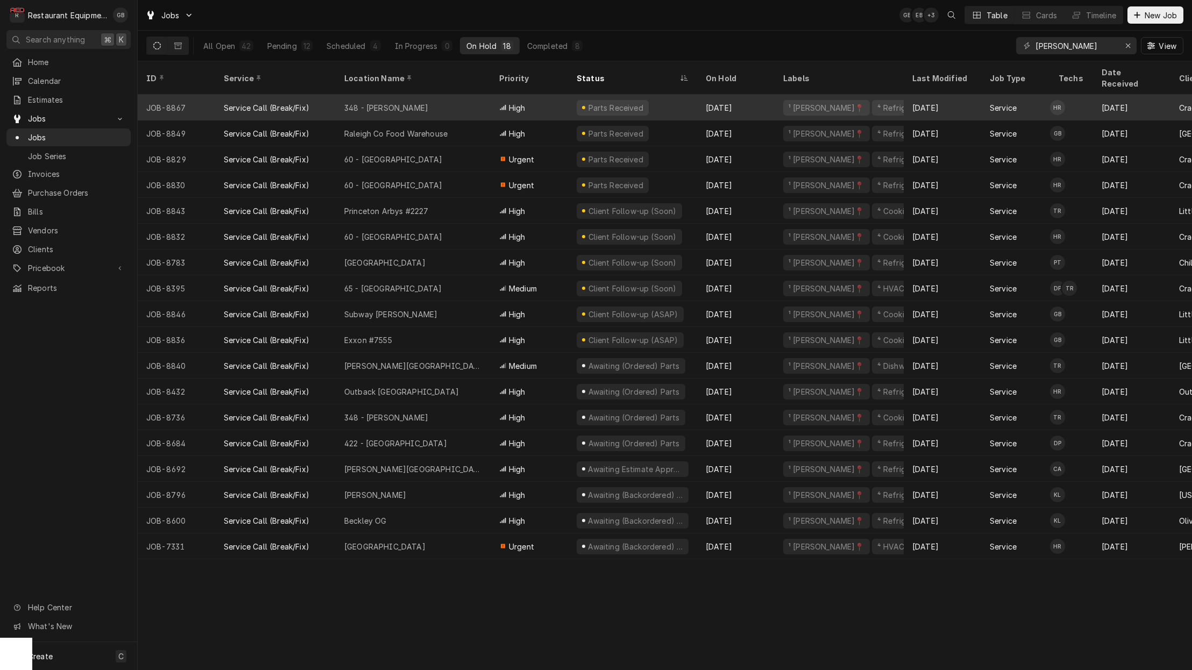
click at [393, 102] on div "348 - [PERSON_NAME]" at bounding box center [386, 107] width 84 height 11
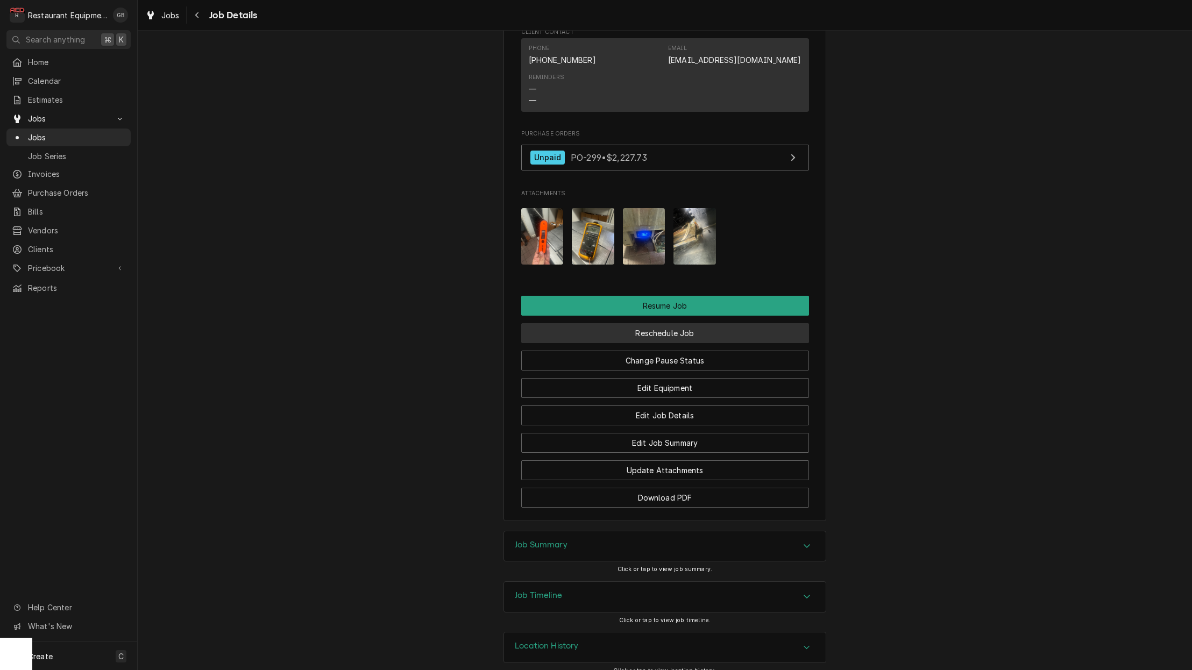
scroll to position [0, 1]
click at [681, 323] on button "Reschedule Job" at bounding box center [665, 333] width 288 height 20
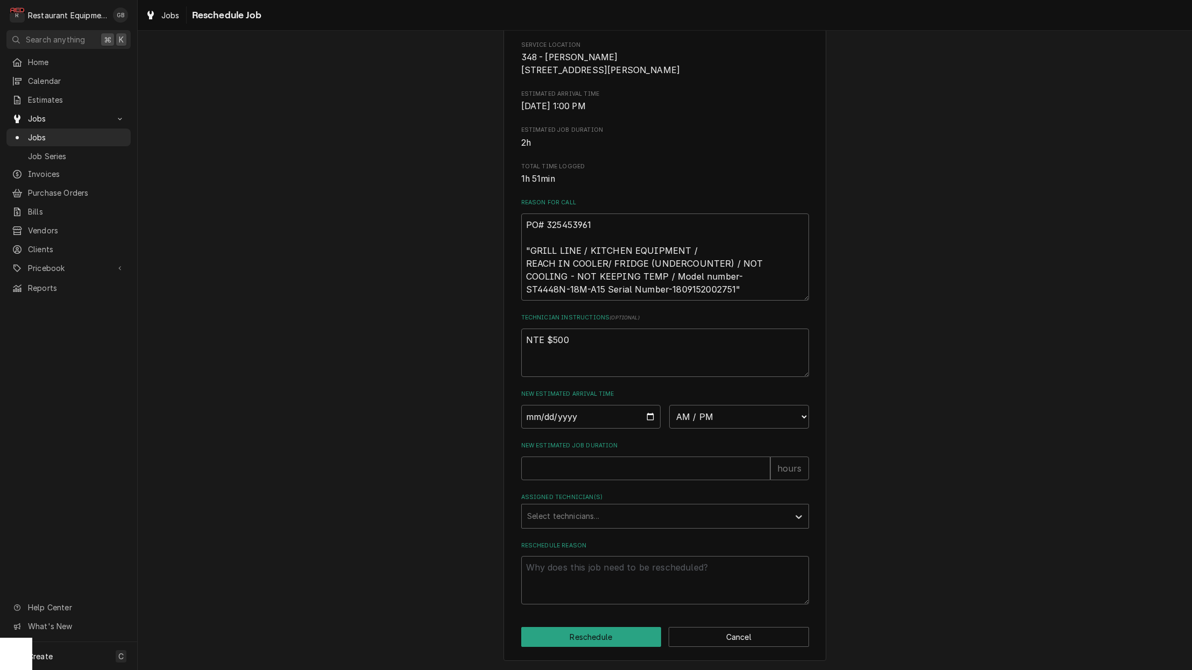
scroll to position [164, 0]
drag, startPoint x: 540, startPoint y: 422, endPoint x: 542, endPoint y: 430, distance: 7.8
click at [540, 423] on input "Date" at bounding box center [591, 417] width 140 height 24
type input "2025-09-16"
type textarea "x"
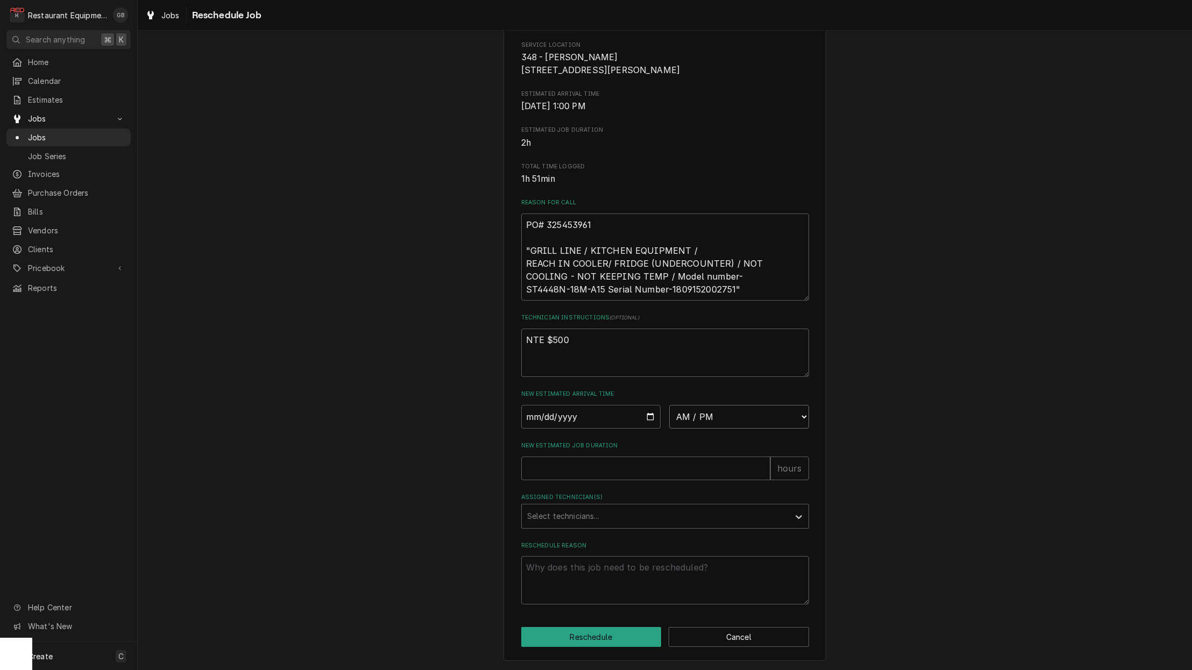
select select "08:15:00"
click at [535, 475] on input "New Estimated Job Duration" at bounding box center [645, 469] width 249 height 24
type textarea "x"
type input "1"
drag, startPoint x: 594, startPoint y: 509, endPoint x: 605, endPoint y: 514, distance: 12.3
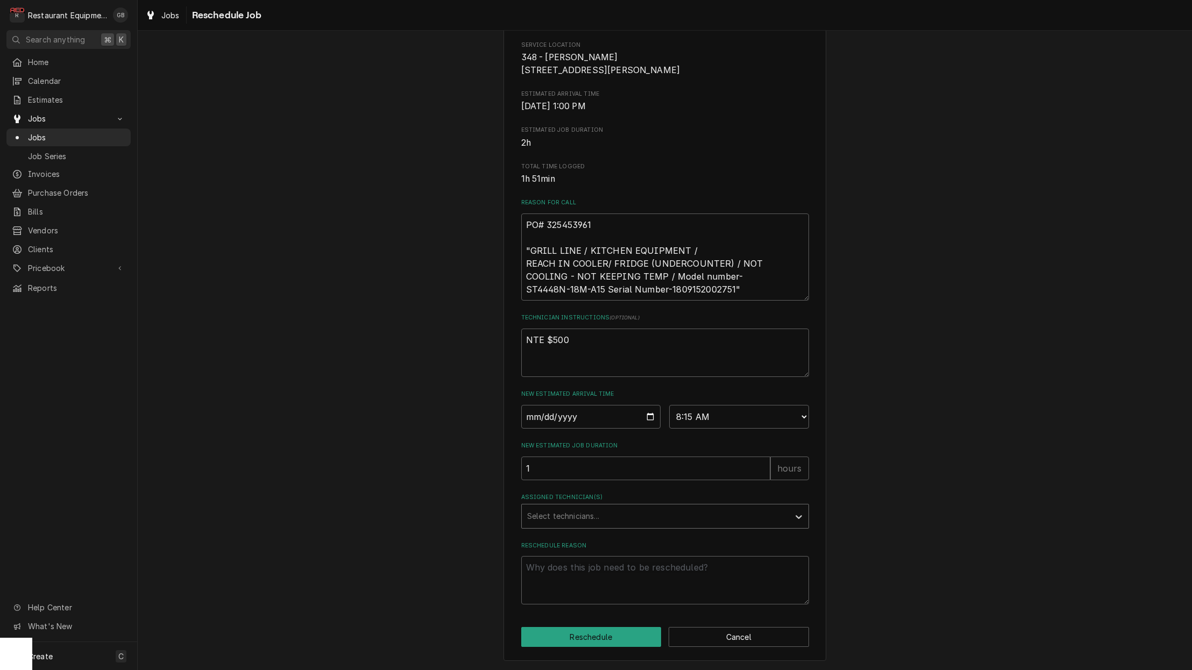
click at [605, 514] on div "Assigned Technician(s)" at bounding box center [655, 516] width 257 height 19
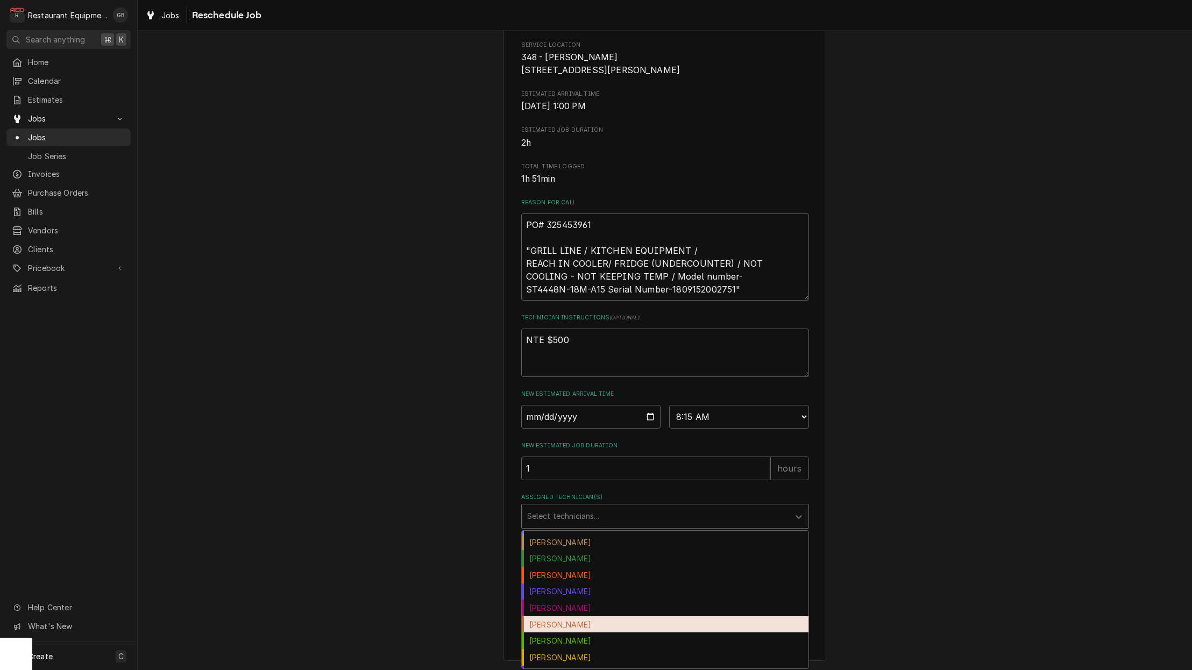
scroll to position [15, 0]
click at [571, 628] on div "Hunter Ralston" at bounding box center [665, 623] width 287 height 17
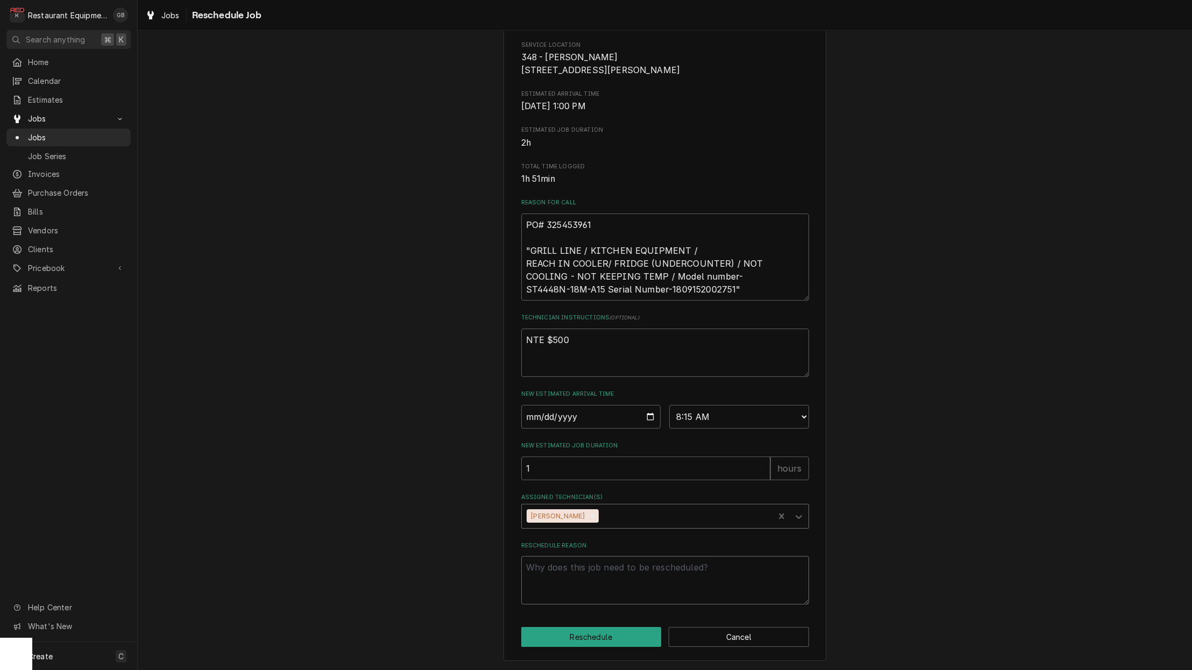
click at [585, 593] on textarea "Reschedule Reason" at bounding box center [665, 580] width 288 height 48
type textarea "x"
type textarea "p"
type textarea "x"
type textarea "pa"
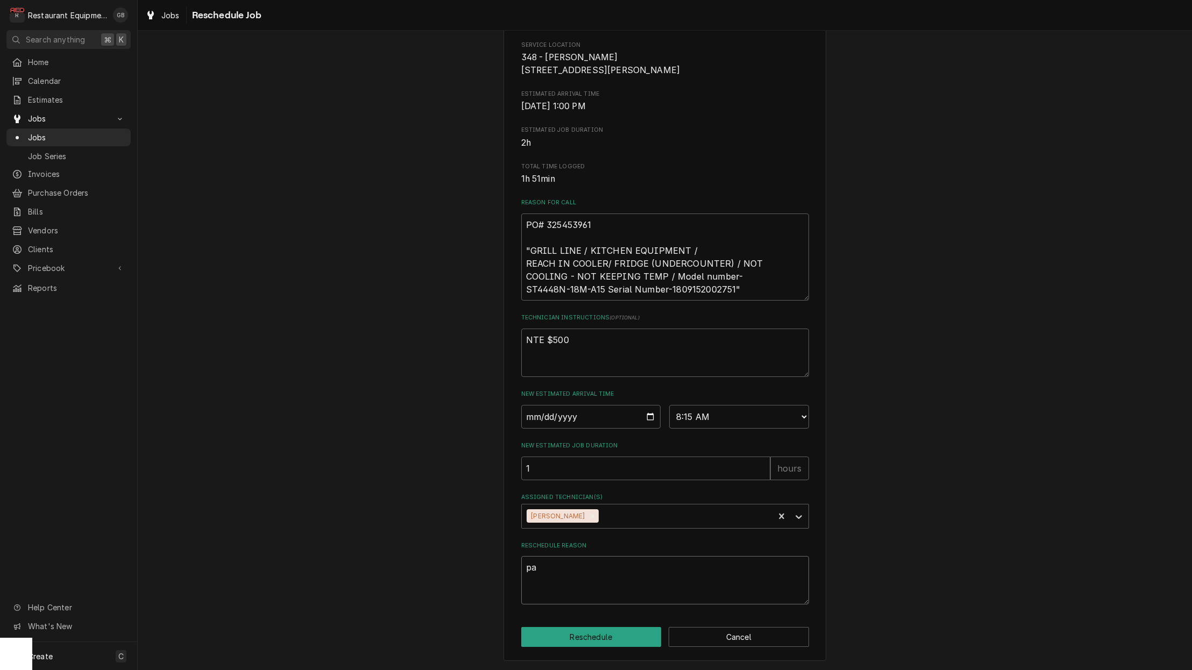
type textarea "x"
type textarea "par"
type textarea "x"
type textarea "part"
type textarea "x"
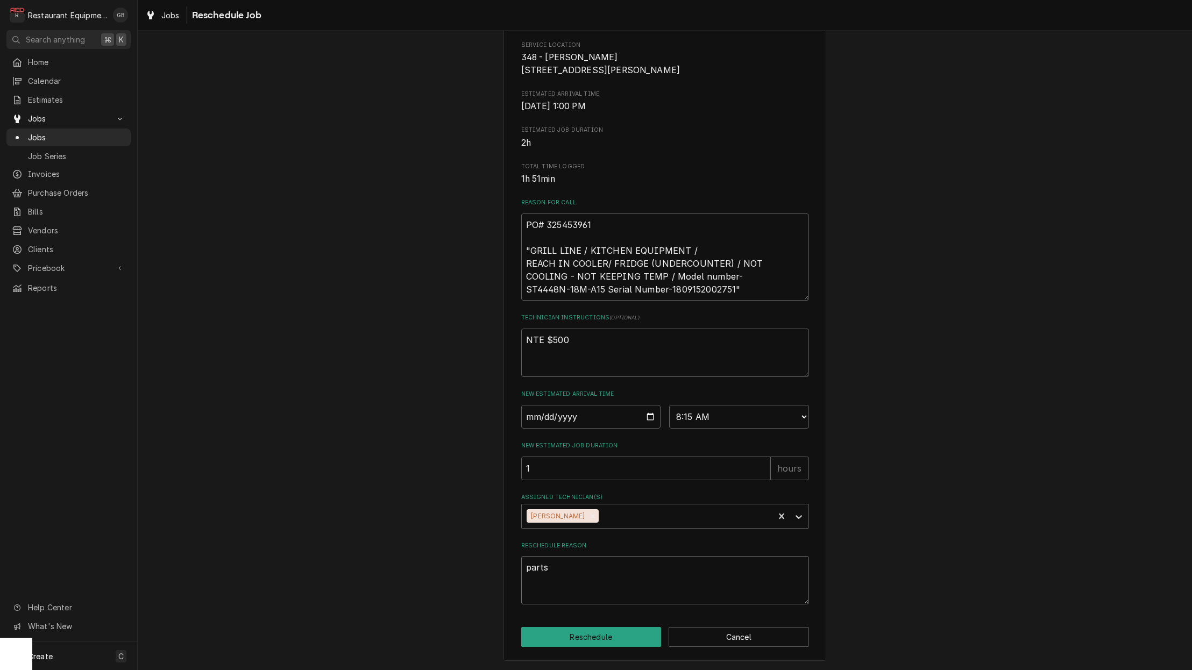
scroll to position [164, 0]
type textarea "parts"
click at [612, 634] on button "Reschedule" at bounding box center [591, 637] width 140 height 20
type textarea "x"
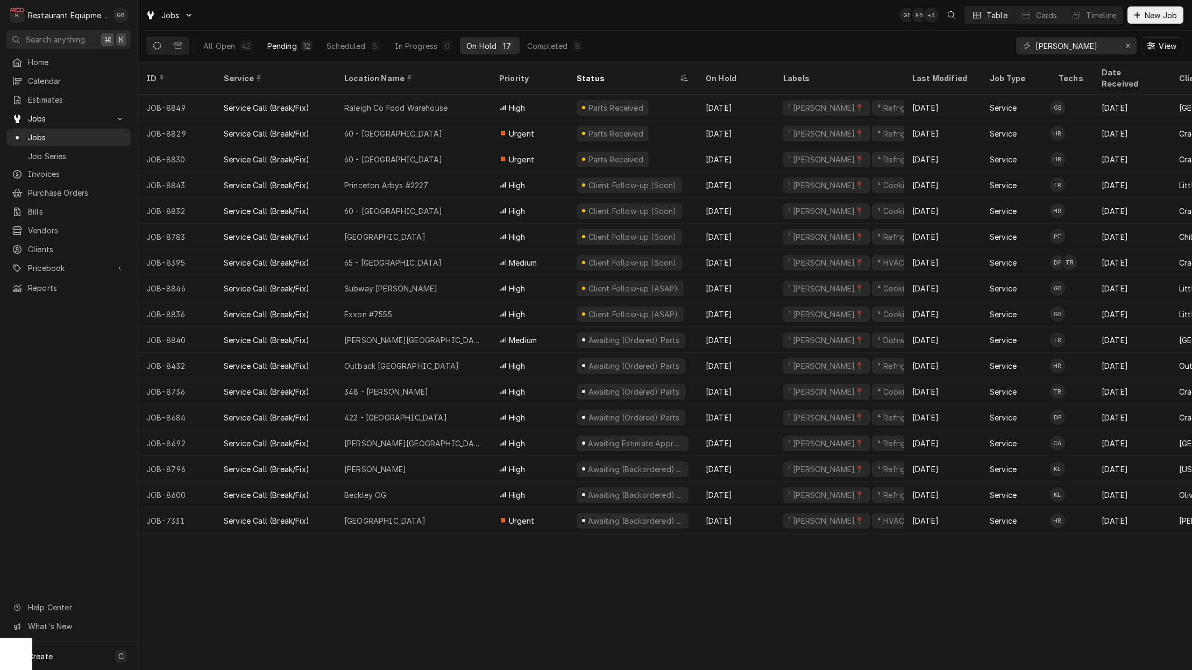
click at [310, 48] on div "12" at bounding box center [306, 45] width 11 height 11
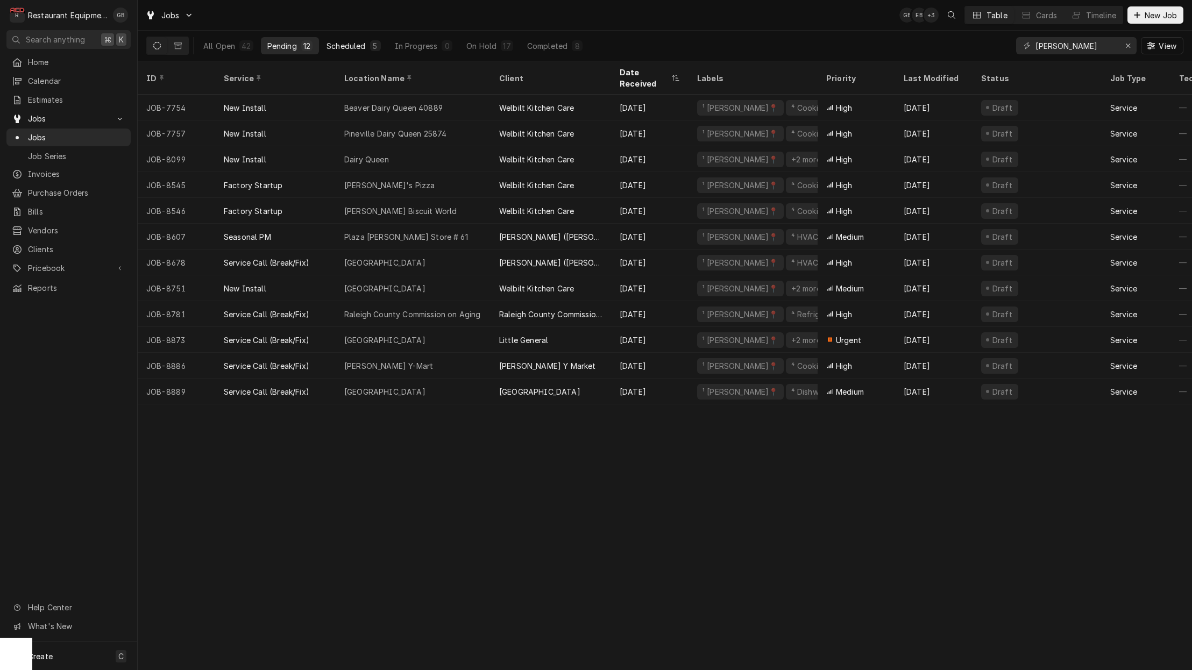
scroll to position [0, 1]
click at [350, 47] on div "Scheduled" at bounding box center [345, 45] width 39 height 11
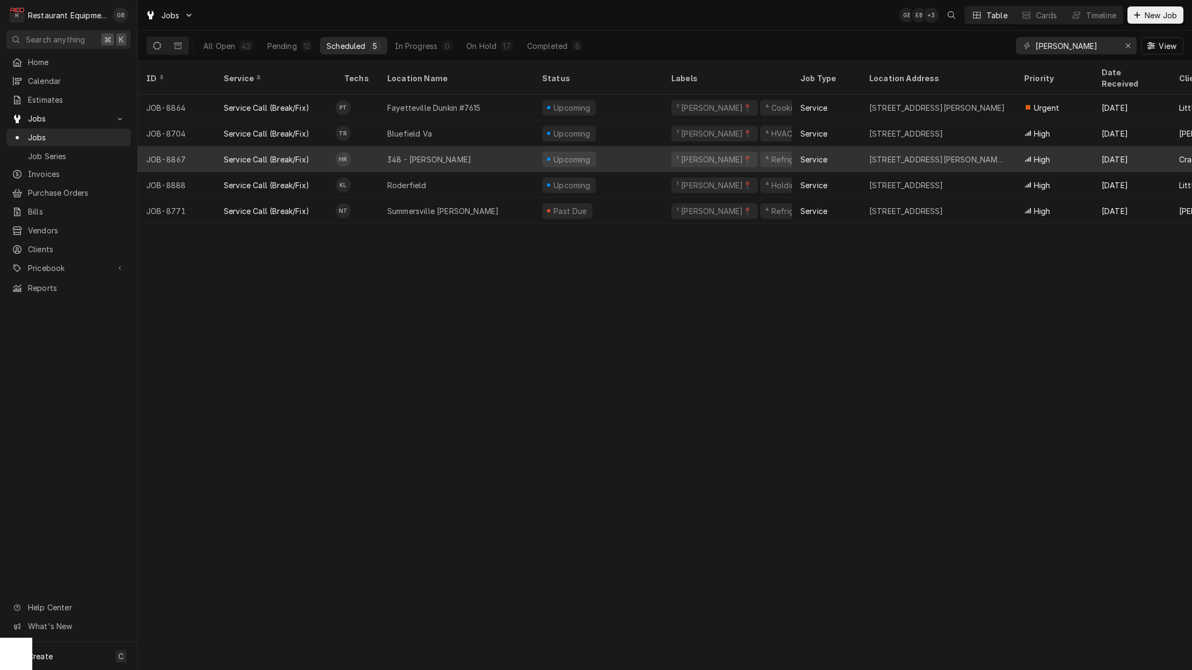
scroll to position [0, 0]
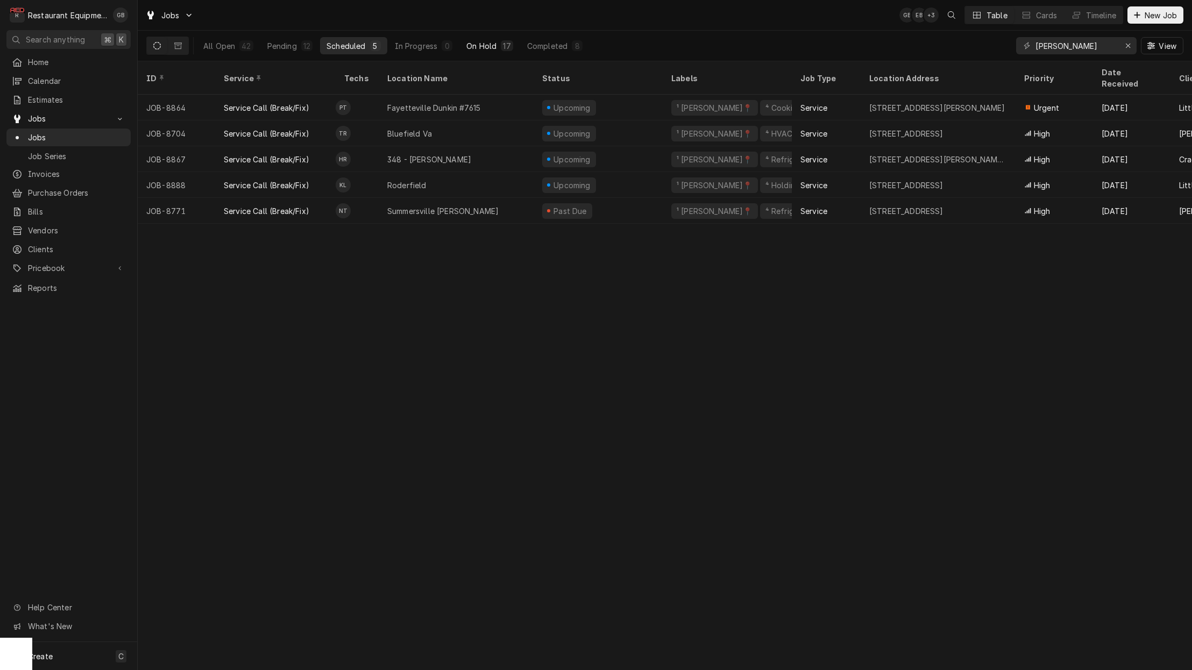
click at [485, 41] on div "On Hold" at bounding box center [481, 45] width 30 height 11
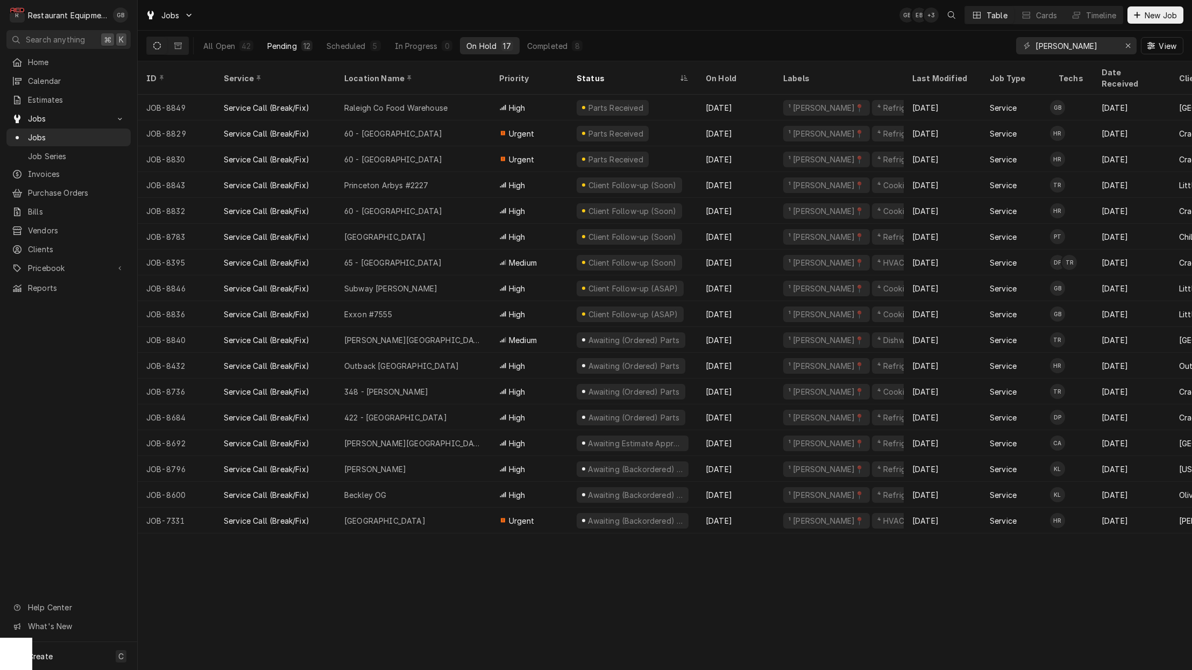
click at [304, 49] on div "12" at bounding box center [306, 45] width 7 height 11
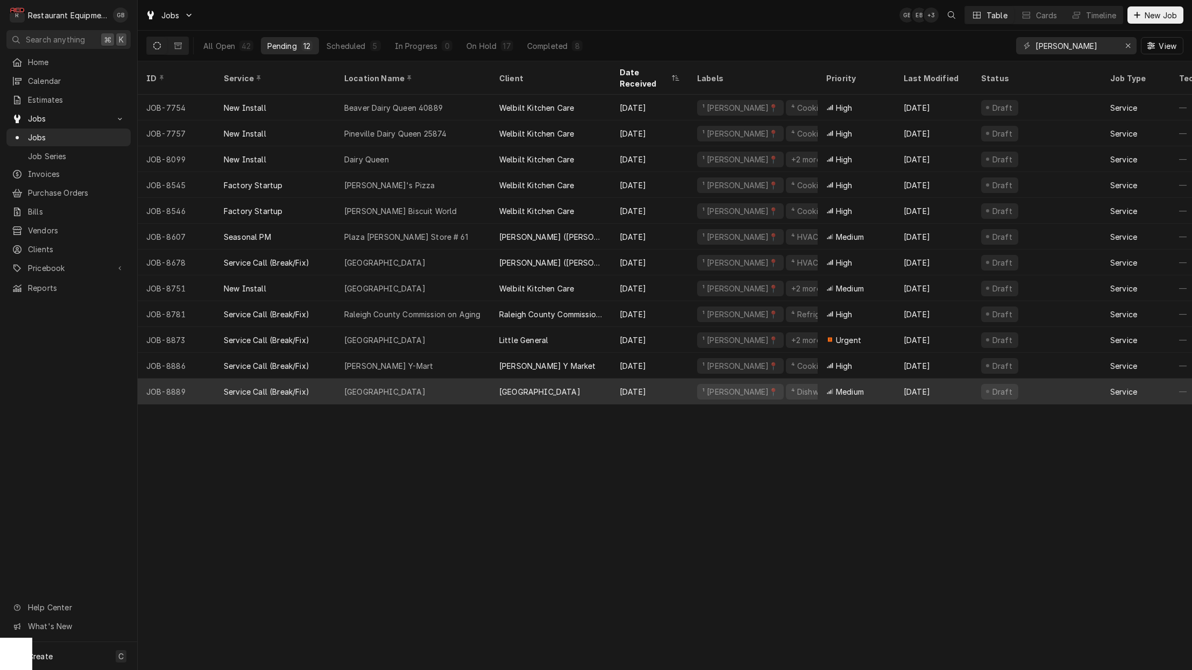
click at [439, 379] on div "[GEOGRAPHIC_DATA]" at bounding box center [413, 392] width 155 height 26
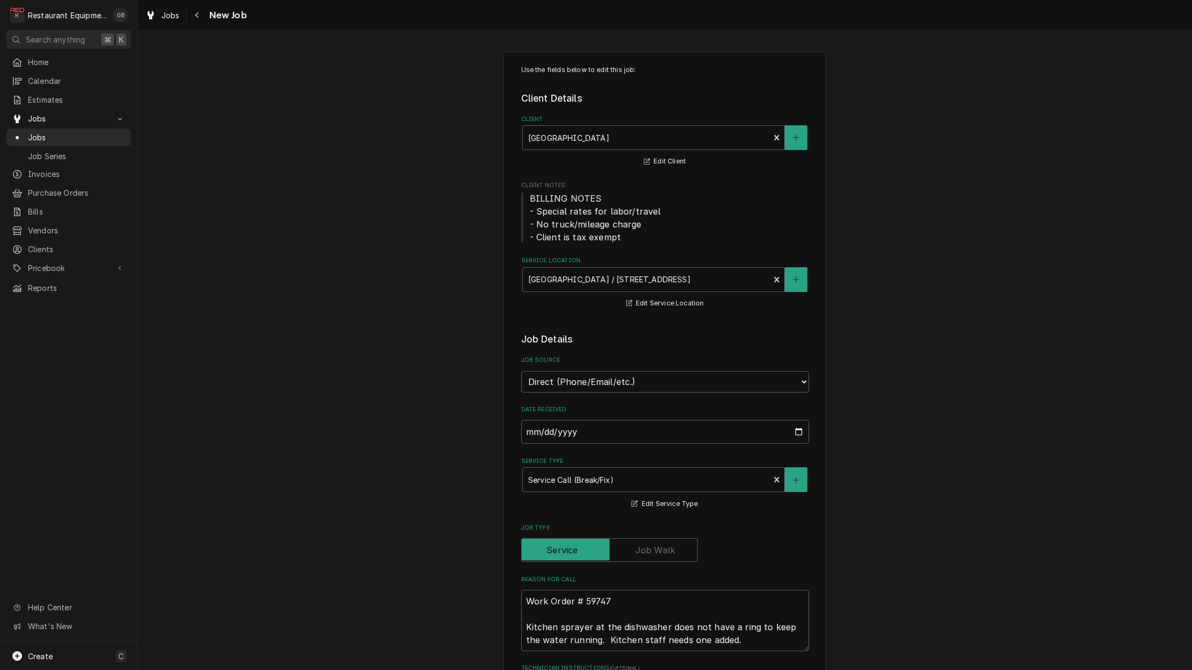
type textarea "x"
click at [204, 20] on button "Navigate back" at bounding box center [197, 14] width 17 height 17
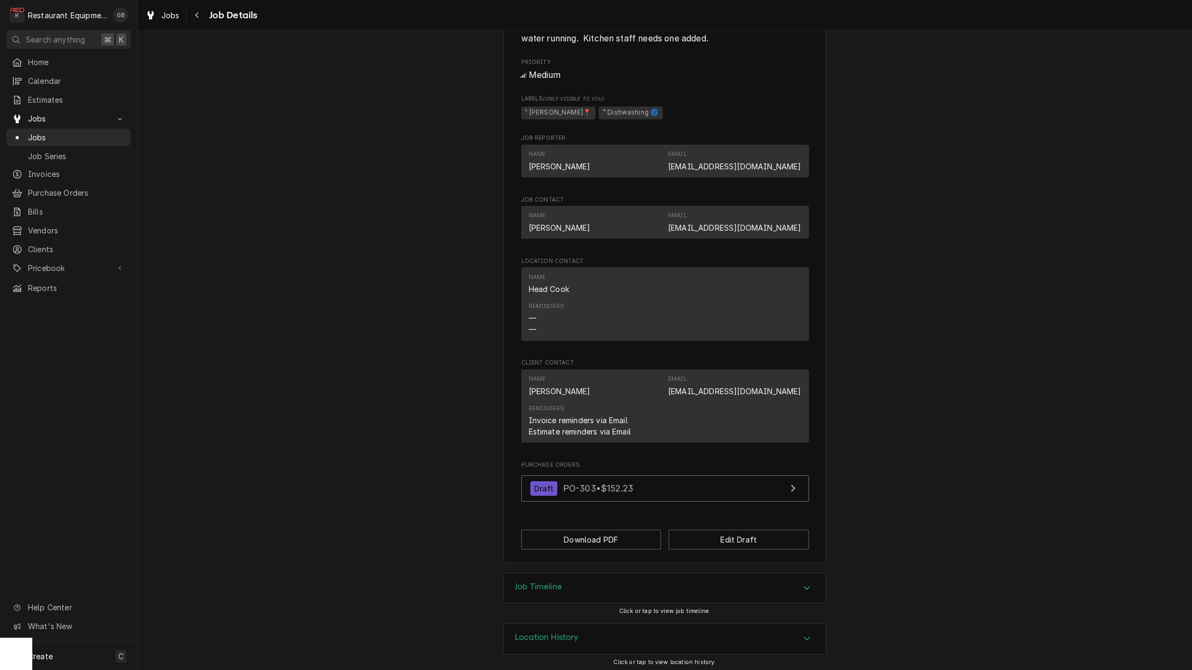
scroll to position [502, 0]
click at [195, 21] on button "Navigate back" at bounding box center [197, 14] width 17 height 17
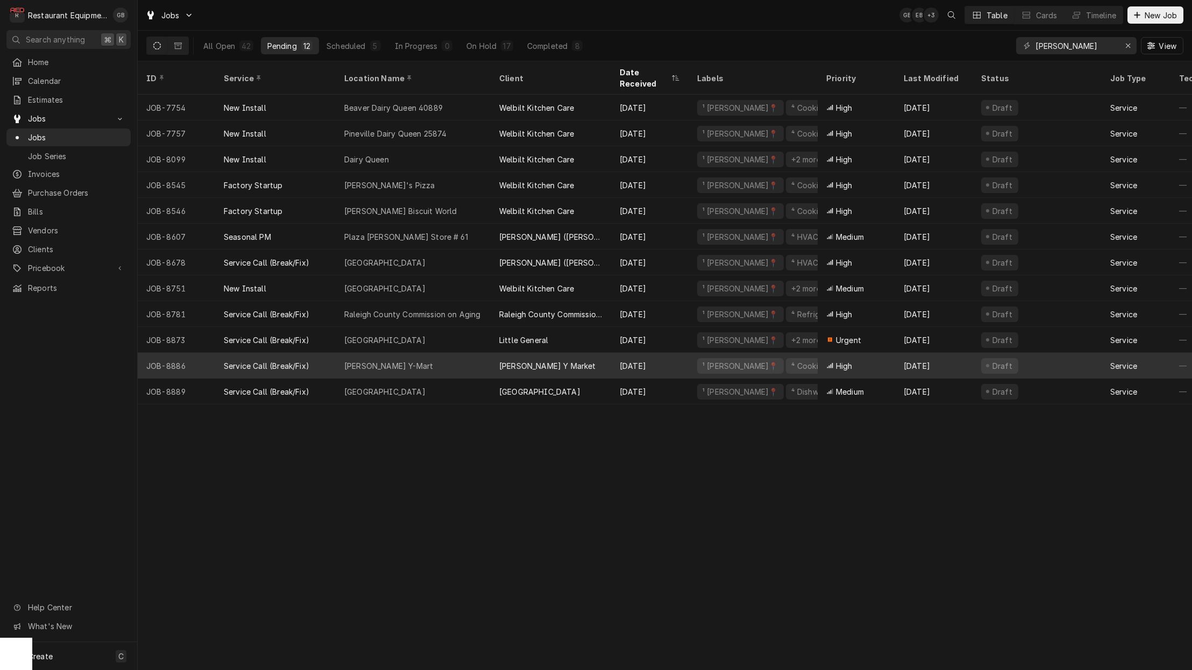
click at [443, 353] on div "[PERSON_NAME] Y-Mart" at bounding box center [413, 366] width 155 height 26
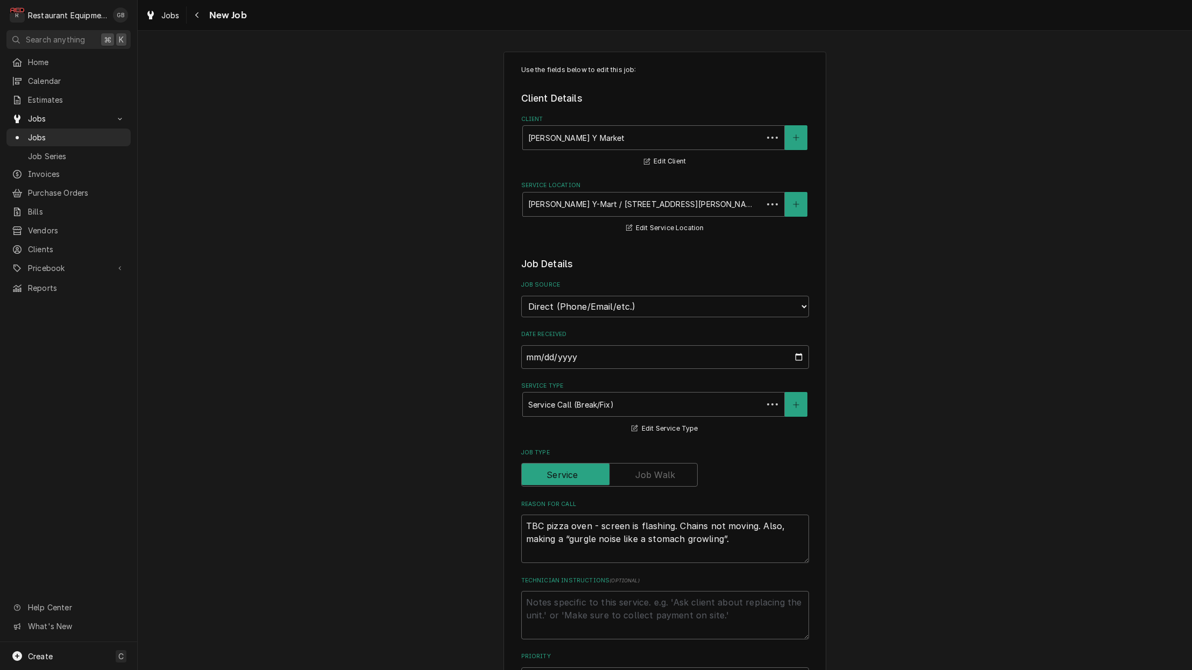
type textarea "x"
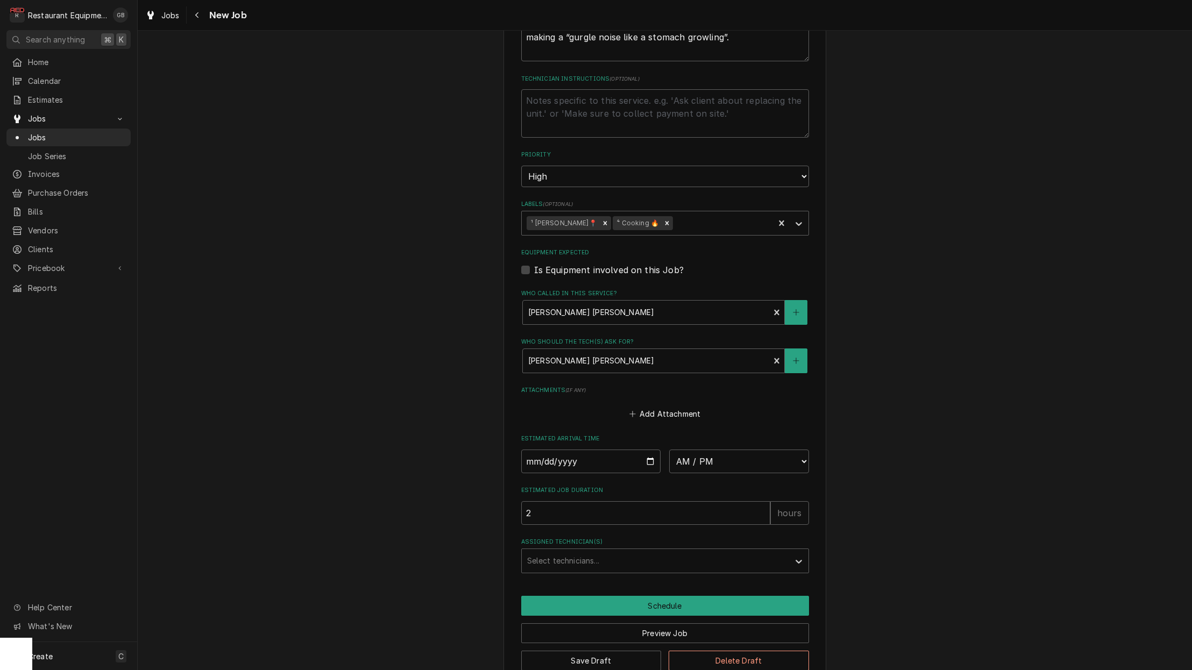
scroll to position [501, 0]
click at [551, 450] on input "Date" at bounding box center [591, 462] width 140 height 24
type input "[DATE]"
type textarea "x"
select select "09:00:00"
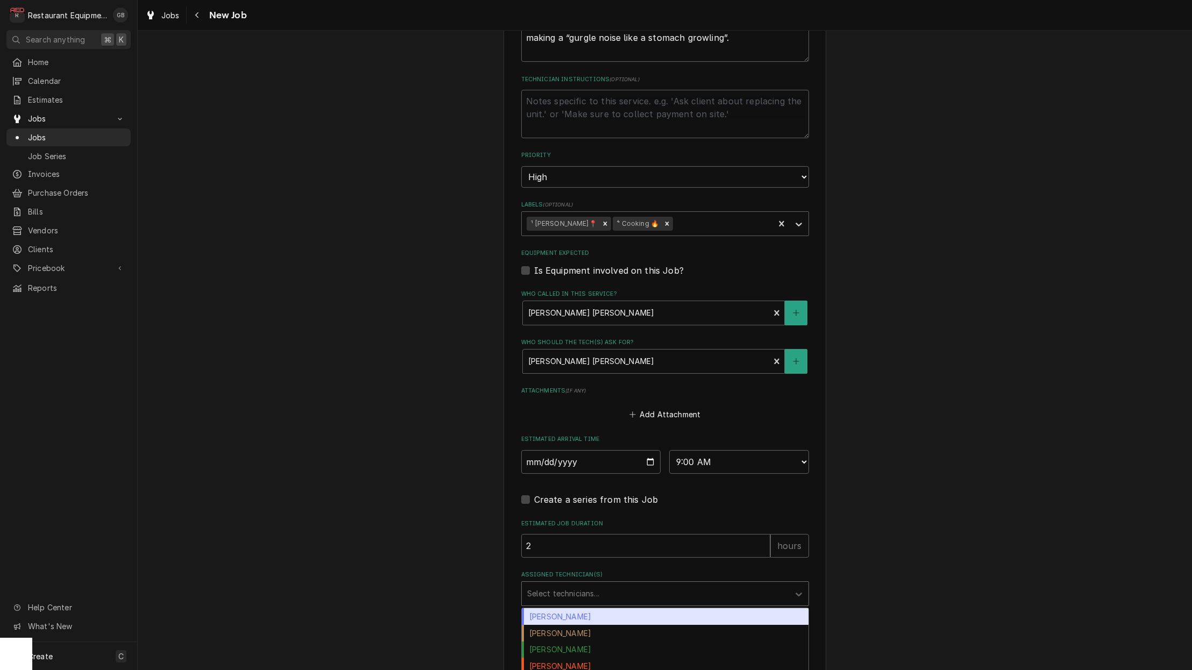
click at [593, 584] on div "Assigned Technician(s)" at bounding box center [655, 593] width 257 height 19
drag, startPoint x: 570, startPoint y: 652, endPoint x: 577, endPoint y: 649, distance: 8.4
click at [577, 649] on div "[PERSON_NAME] [PERSON_NAME] [PERSON_NAME] [PERSON_NAME] [PERSON_NAME] [PERSON_N…" at bounding box center [665, 650] width 287 height 84
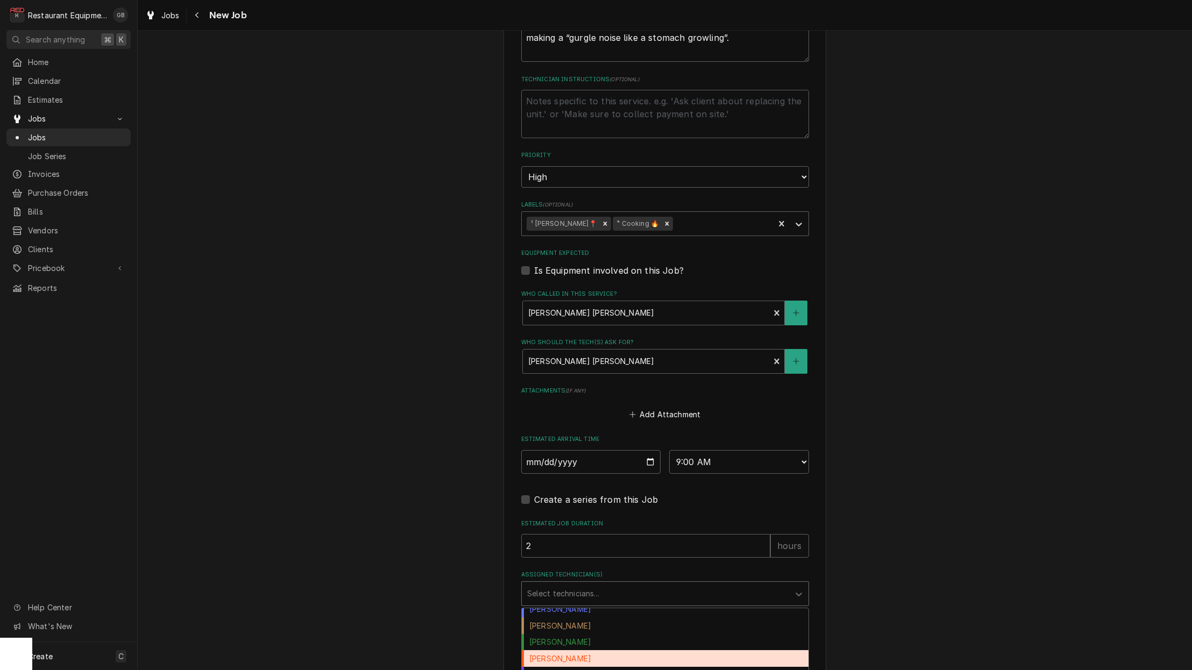
scroll to position [8, 0]
click at [571, 666] on div "[PERSON_NAME]" at bounding box center [665, 674] width 287 height 17
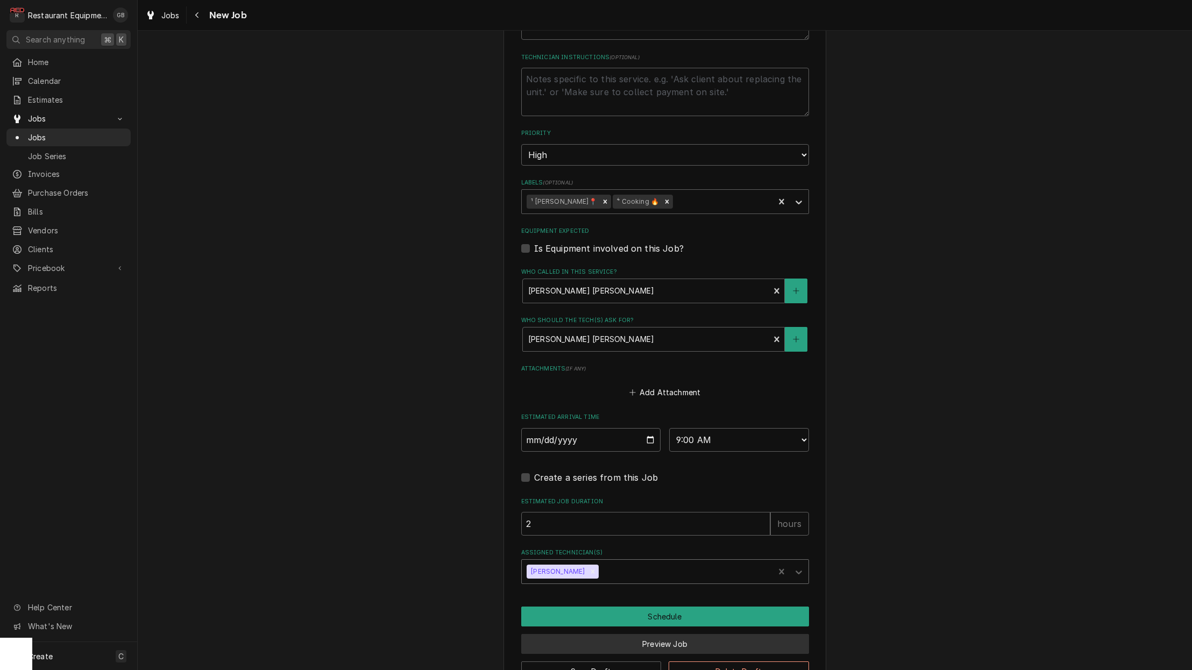
scroll to position [527, 0]
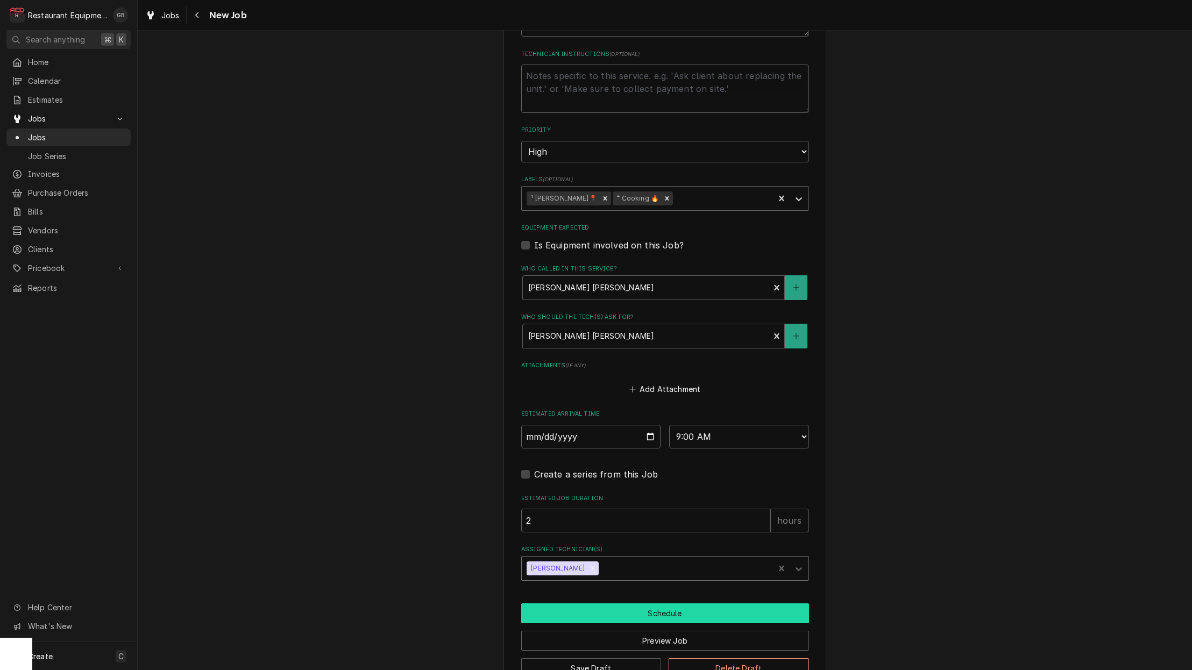
click at [675, 604] on button "Schedule" at bounding box center [665, 614] width 288 height 20
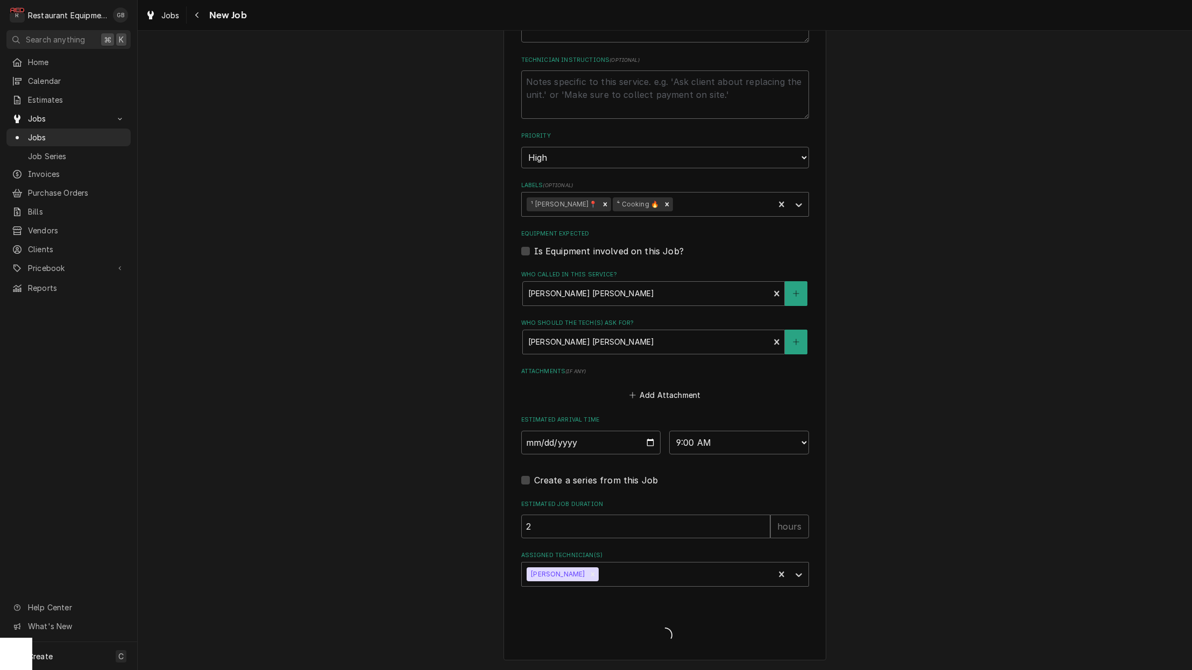
type textarea "x"
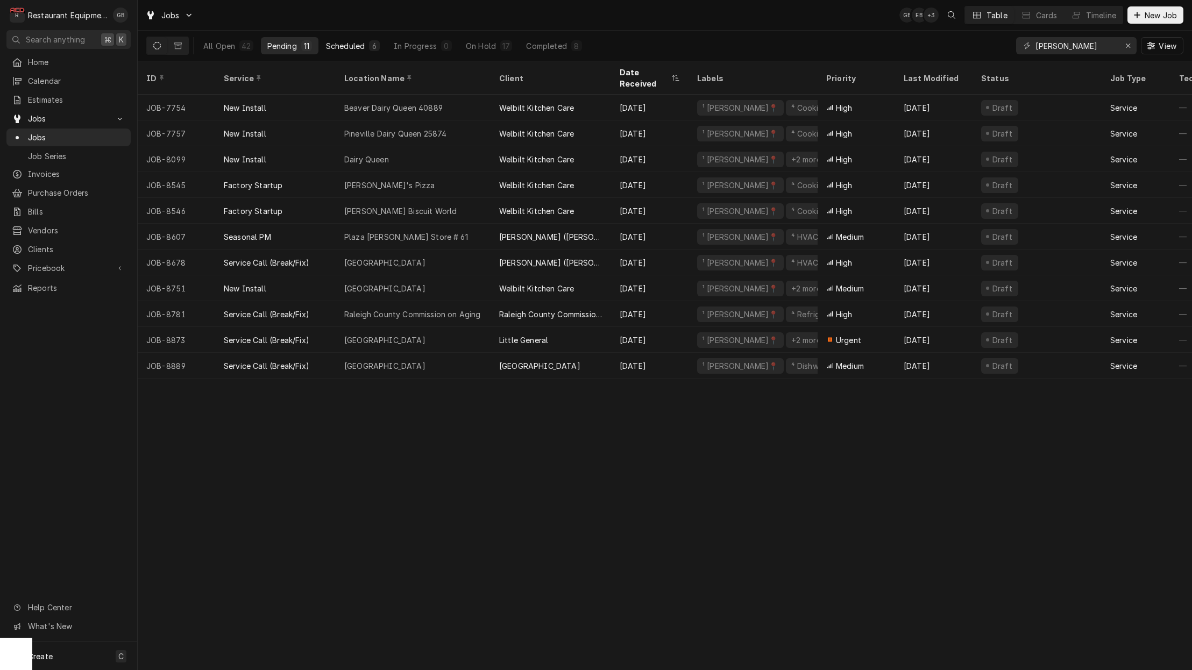
click at [363, 50] on div "Scheduled" at bounding box center [345, 45] width 39 height 11
